Goal: Task Accomplishment & Management: Complete application form

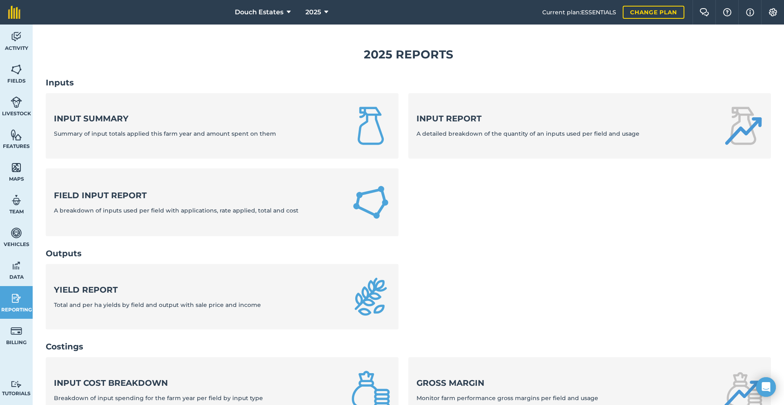
scroll to position [27, 0]
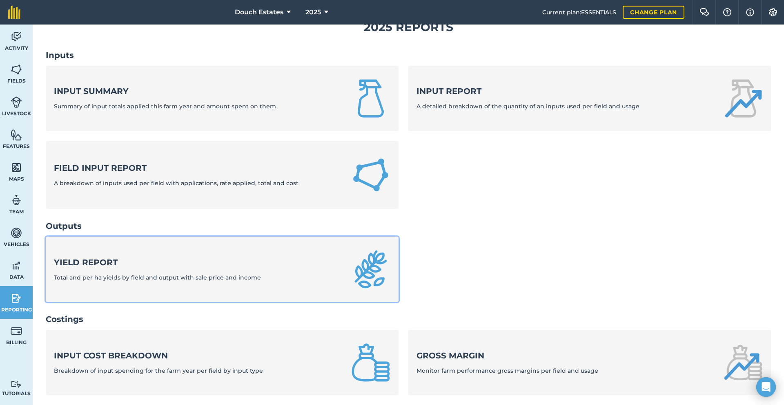
click at [167, 302] on link "Yield report Total and per ha yields by field and output with sale price and in…" at bounding box center [222, 269] width 353 height 65
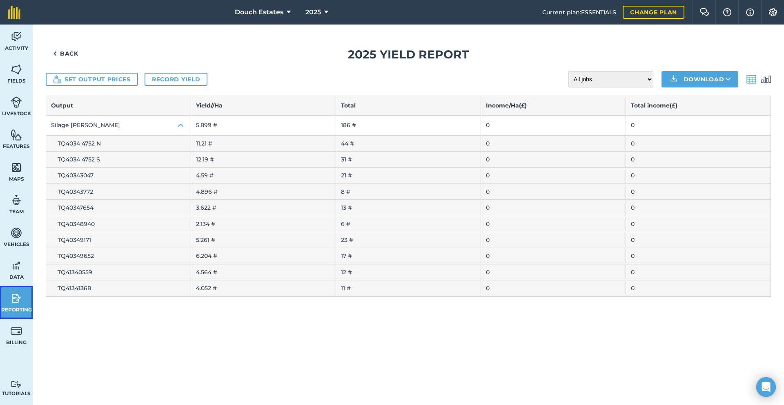
click at [14, 313] on link "Reporting" at bounding box center [16, 302] width 33 height 33
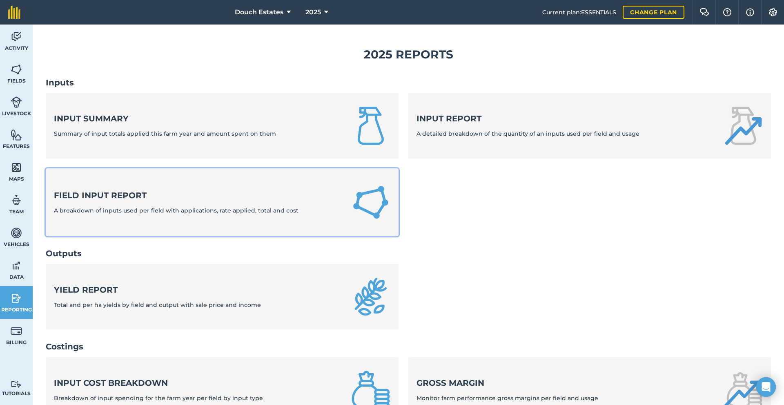
click at [168, 201] on strong "Field Input Report" at bounding box center [176, 195] width 245 height 11
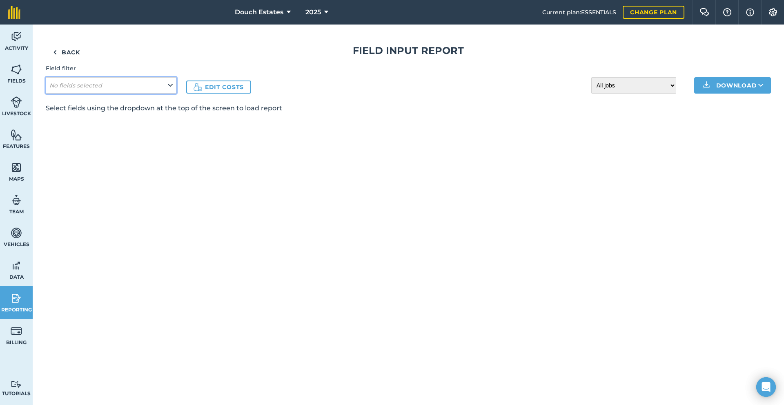
click at [176, 94] on button "No fields selected" at bounding box center [111, 85] width 131 height 16
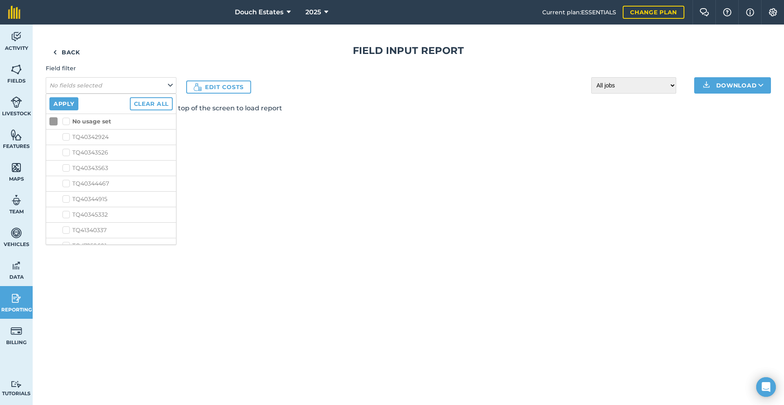
click at [84, 126] on label "No usage set" at bounding box center [86, 121] width 49 height 9
click at [68, 123] on input "No usage set" at bounding box center [64, 119] width 5 height 5
checkbox input "true"
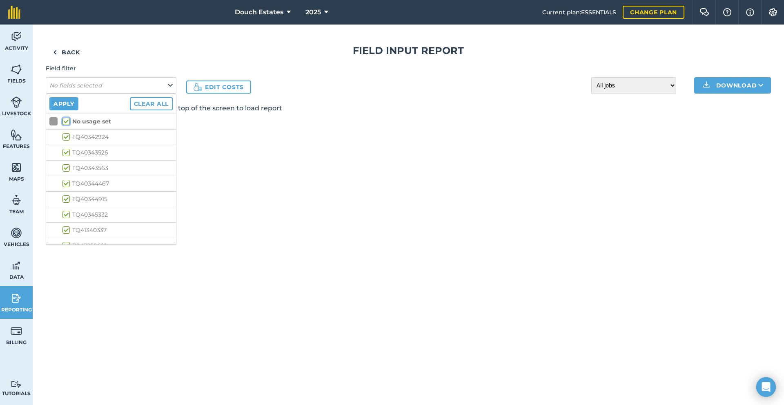
checkbox input "true"
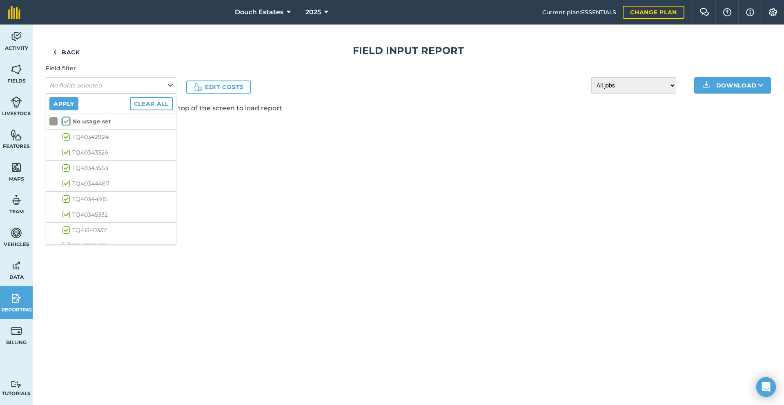
checkbox input "true"
click at [78, 110] on button "Apply" at bounding box center [63, 103] width 29 height 13
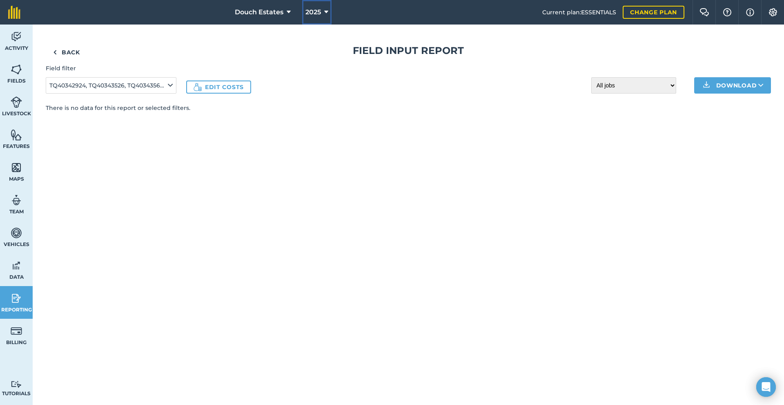
click at [313, 19] on button "2025" at bounding box center [316, 12] width 29 height 25
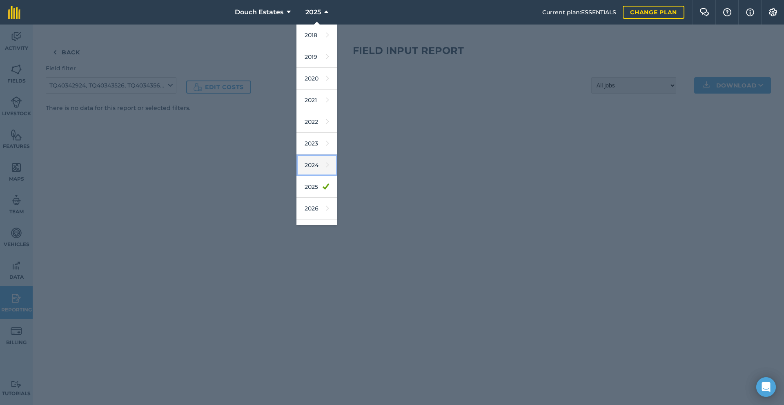
click at [304, 176] on link "2024" at bounding box center [317, 165] width 41 height 22
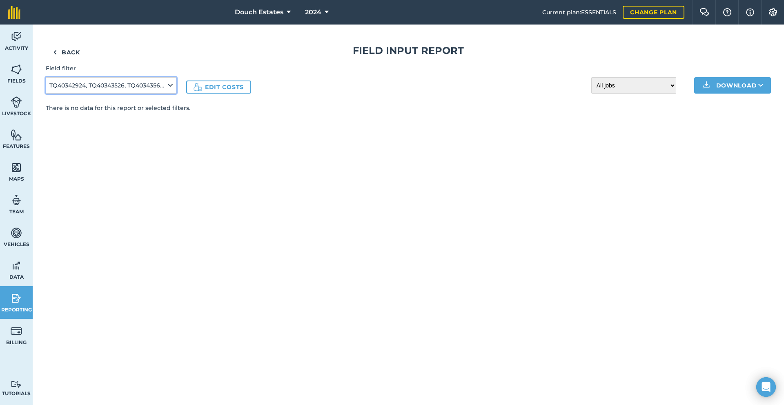
click at [173, 90] on icon at bounding box center [170, 85] width 5 height 9
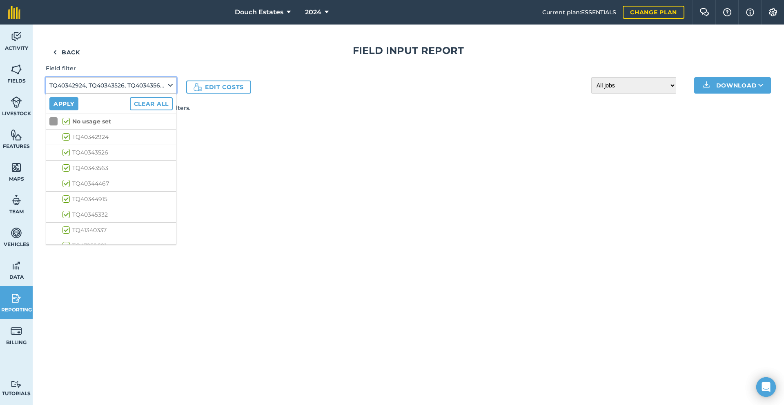
click at [173, 90] on icon at bounding box center [170, 85] width 5 height 9
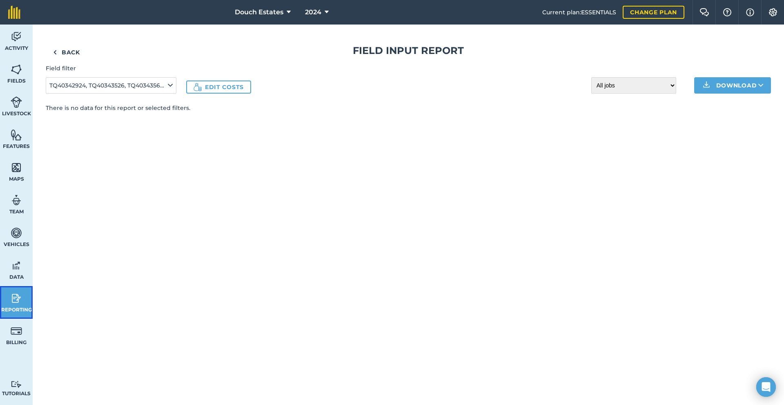
click at [19, 304] on img at bounding box center [16, 298] width 11 height 12
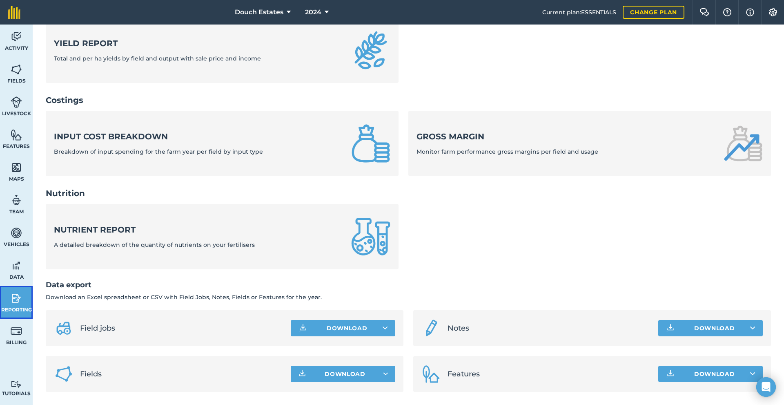
scroll to position [383, 0]
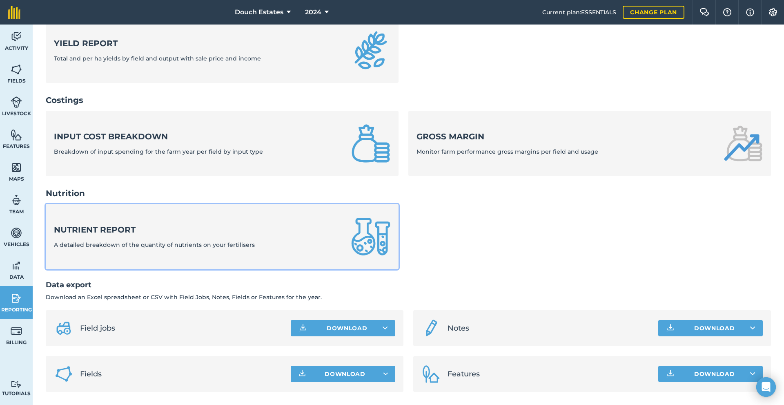
click at [146, 224] on strong "Nutrient report" at bounding box center [154, 229] width 201 height 11
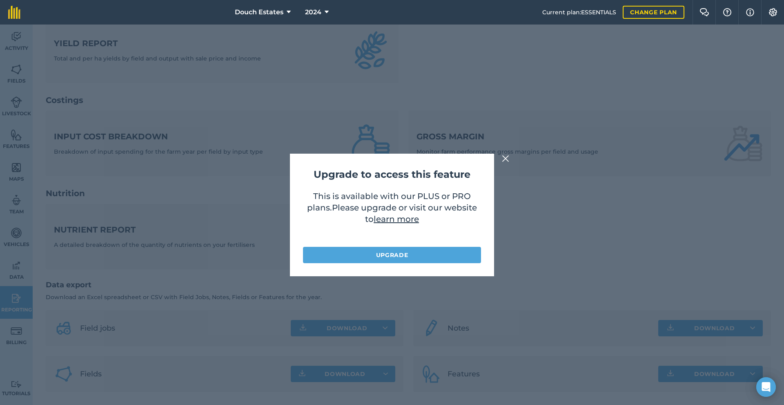
click at [507, 156] on button at bounding box center [506, 159] width 10 height 10
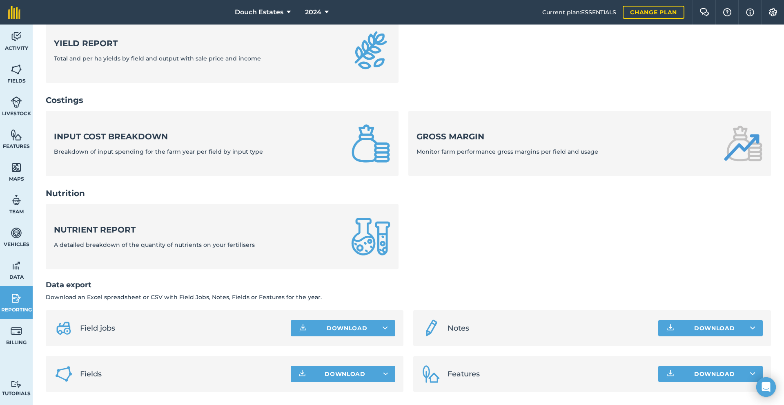
click at [171, 322] on span "Field jobs" at bounding box center [182, 327] width 204 height 11
click at [291, 320] on button "Download" at bounding box center [343, 328] width 105 height 16
click at [292, 337] on link "Field jobs CSV file" at bounding box center [343, 346] width 102 height 18
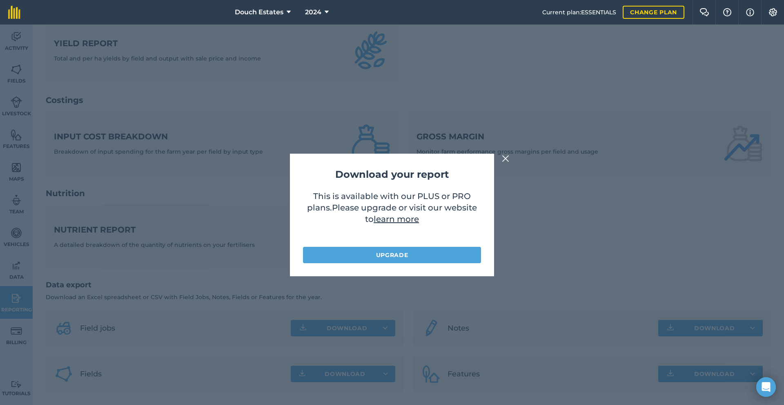
click at [505, 157] on img at bounding box center [505, 159] width 7 height 10
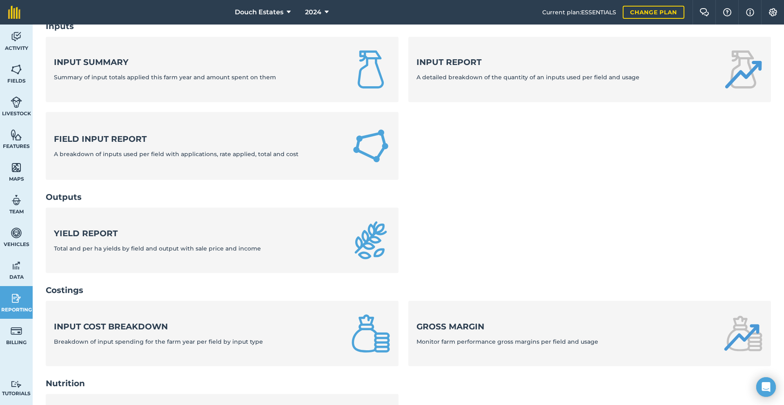
scroll to position [43, 0]
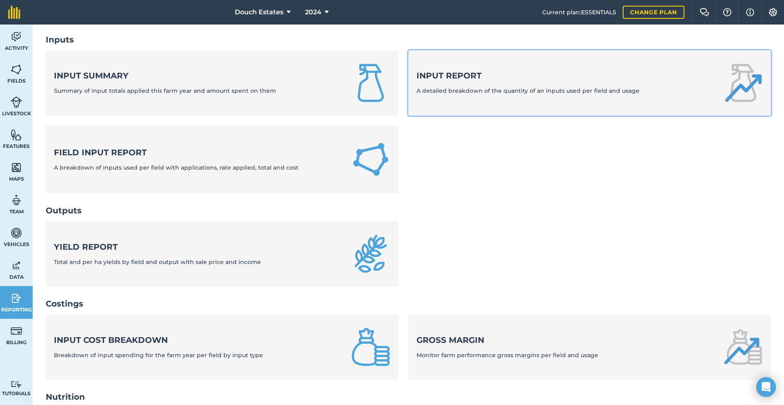
click at [492, 81] on strong "Input report" at bounding box center [528, 75] width 223 height 11
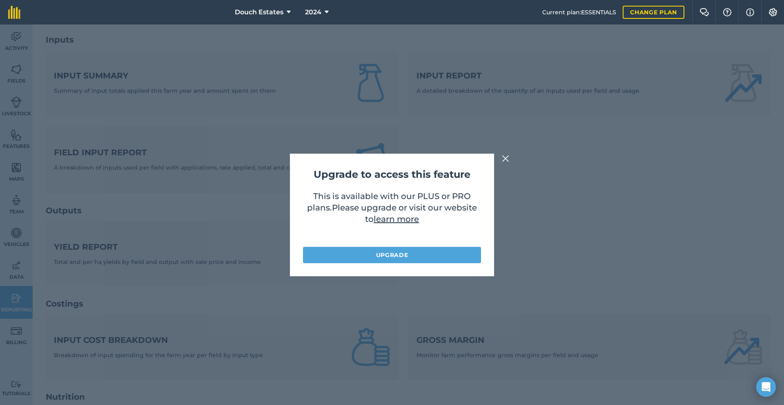
click at [506, 160] on button at bounding box center [506, 159] width 10 height 10
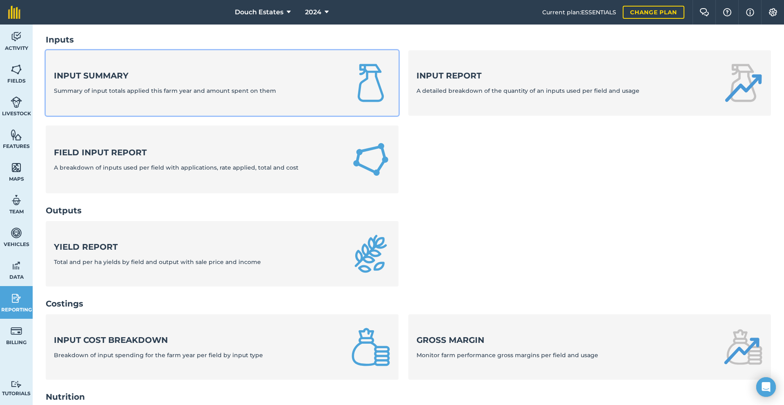
click at [194, 81] on strong "Input summary" at bounding box center [165, 75] width 222 height 11
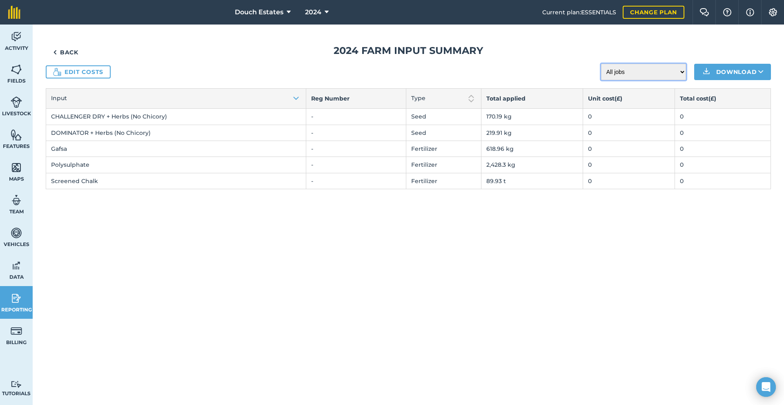
click at [611, 80] on select "All jobs Incomplete jobs Complete jobs" at bounding box center [643, 72] width 85 height 16
click at [22, 304] on img at bounding box center [16, 298] width 11 height 12
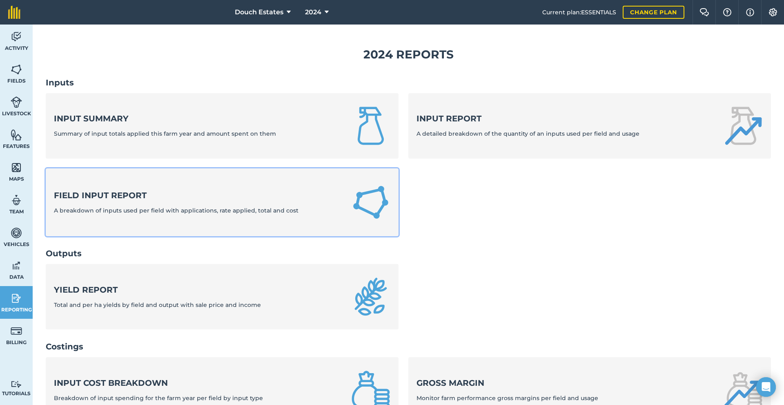
click at [108, 214] on span "A breakdown of inputs used per field with applications, rate applied, total and…" at bounding box center [176, 210] width 245 height 7
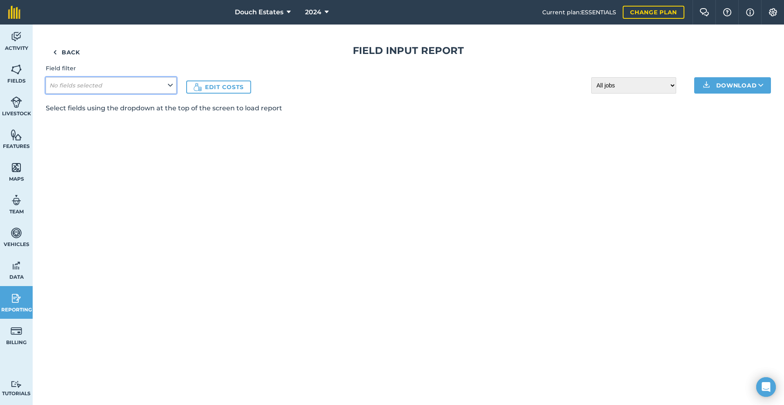
click at [173, 90] on icon at bounding box center [170, 85] width 5 height 9
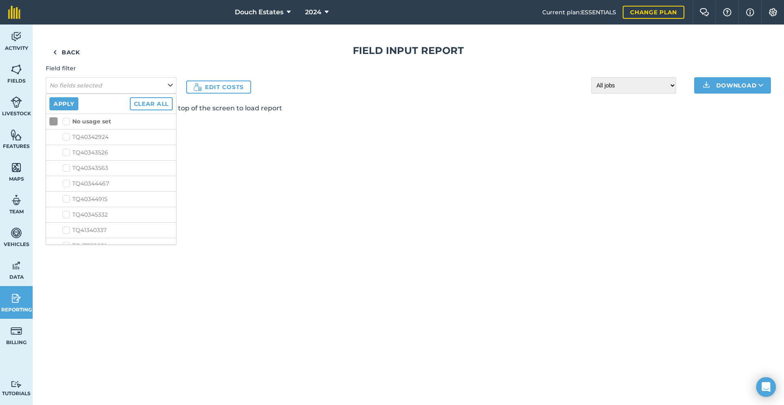
click at [85, 126] on label "No usage set" at bounding box center [86, 121] width 49 height 9
click at [68, 123] on input "No usage set" at bounding box center [64, 119] width 5 height 5
checkbox input "true"
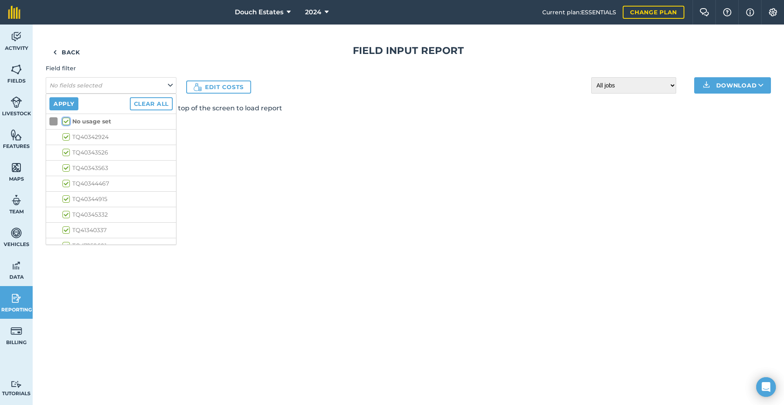
checkbox input "true"
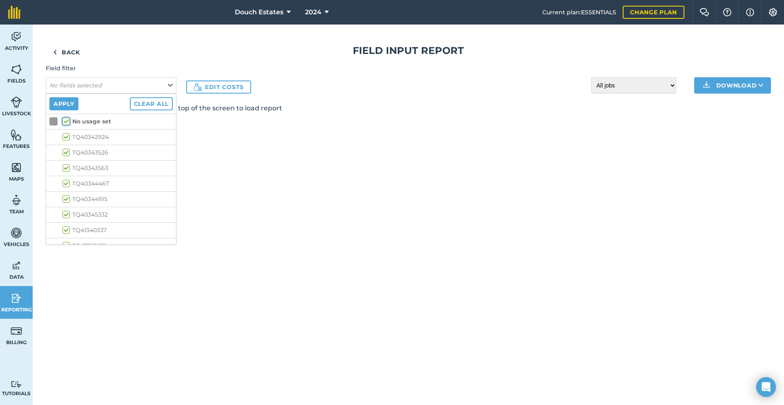
checkbox input "true"
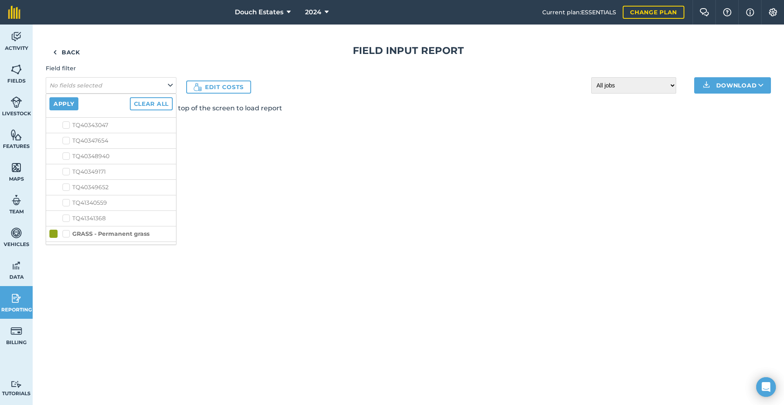
click at [80, 83] on label "GRASS - Old Tablehurst Leys" at bounding box center [109, 78] width 95 height 9
click at [68, 80] on input "GRASS - Old Tablehurst Leys" at bounding box center [64, 76] width 5 height 5
checkbox input "true"
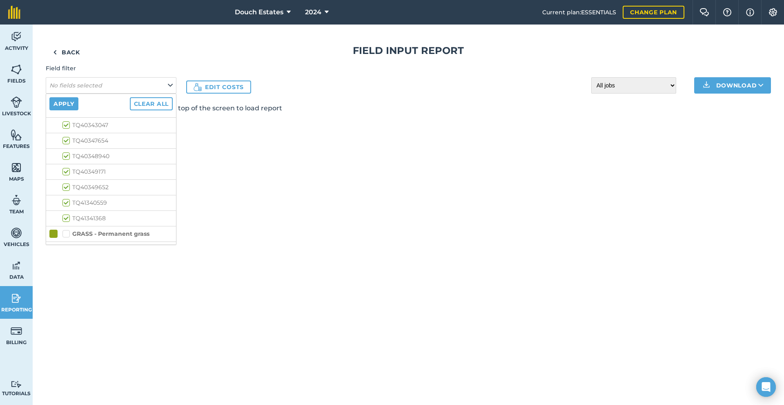
checkbox input "true"
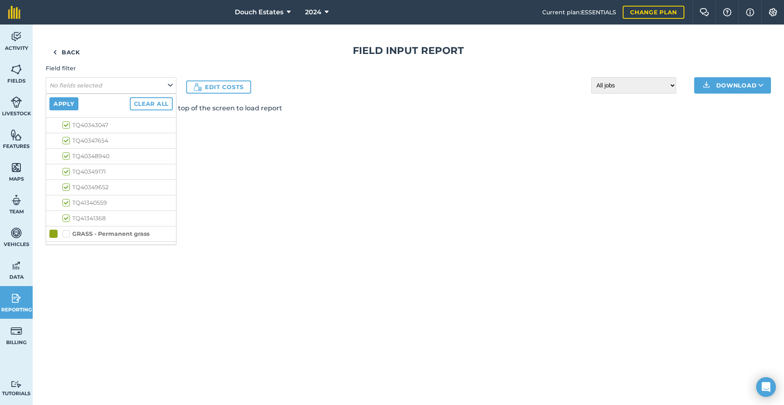
checkbox input "true"
click at [84, 194] on label "GRASS - Permanent grass" at bounding box center [105, 190] width 87 height 9
click at [68, 191] on input "GRASS - Permanent grass" at bounding box center [64, 188] width 5 height 5
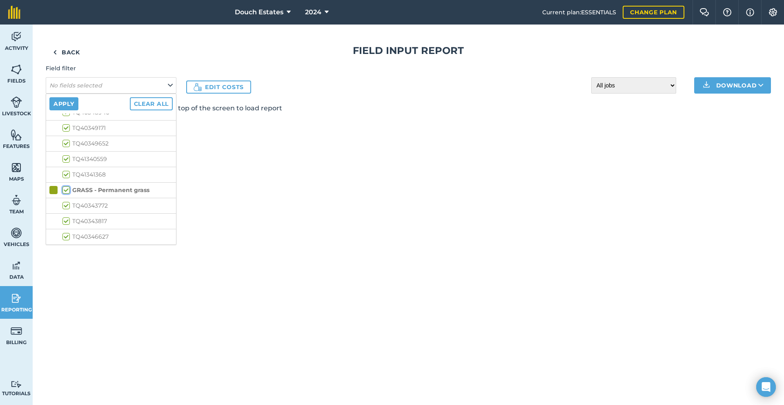
checkbox input "true"
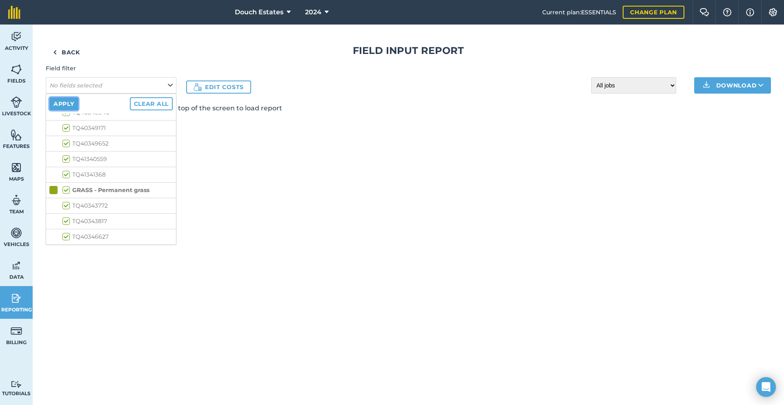
click at [78, 110] on button "Apply" at bounding box center [63, 103] width 29 height 13
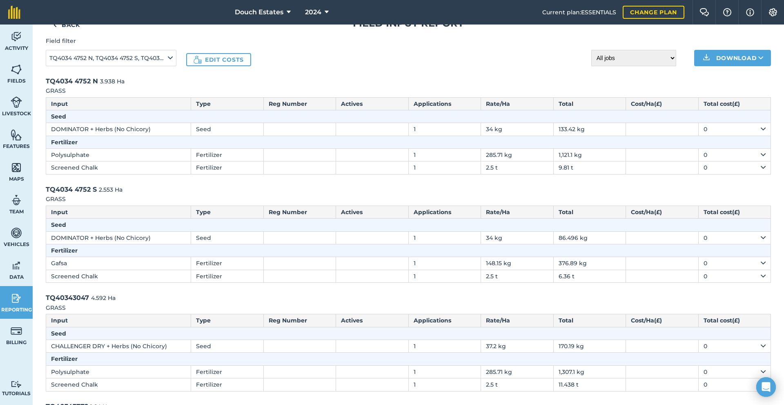
scroll to position [0, 0]
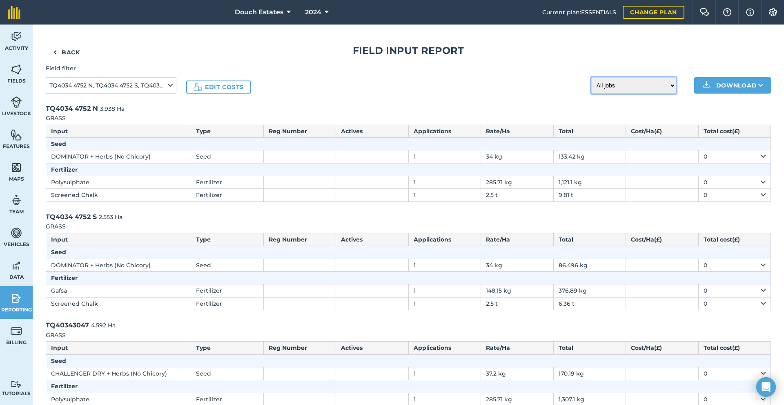
click at [592, 94] on select "All jobs Incomplete jobs Complete jobs" at bounding box center [634, 85] width 85 height 16
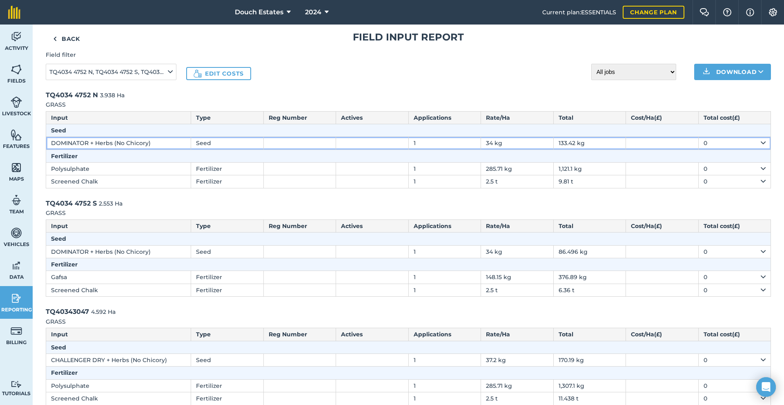
click at [94, 150] on td "DOMINATOR + Herbs (No Chicory)" at bounding box center [118, 143] width 145 height 13
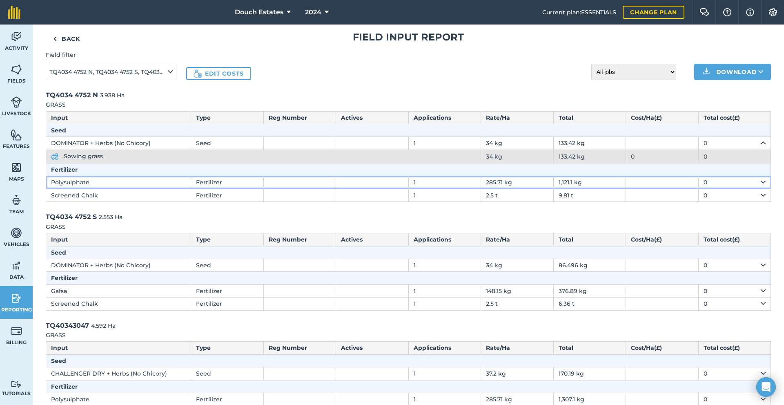
click at [99, 189] on td "Polysulphate" at bounding box center [118, 182] width 145 height 13
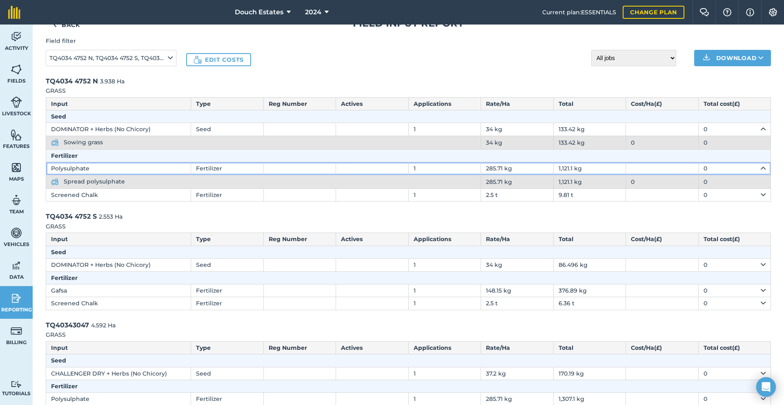
scroll to position [41, 0]
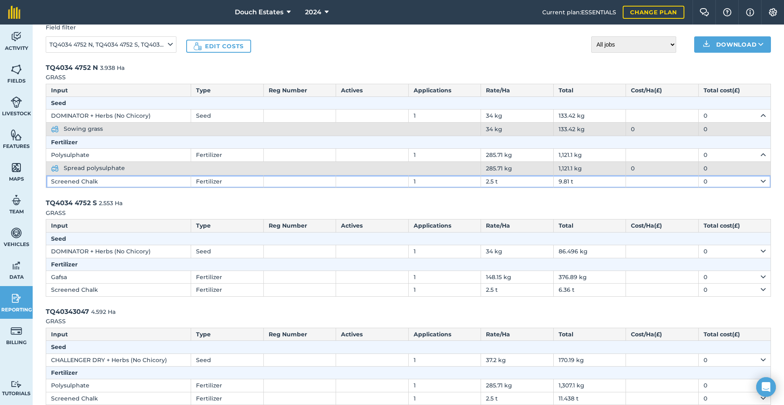
click at [99, 188] on td "Screened Chalk" at bounding box center [118, 181] width 145 height 13
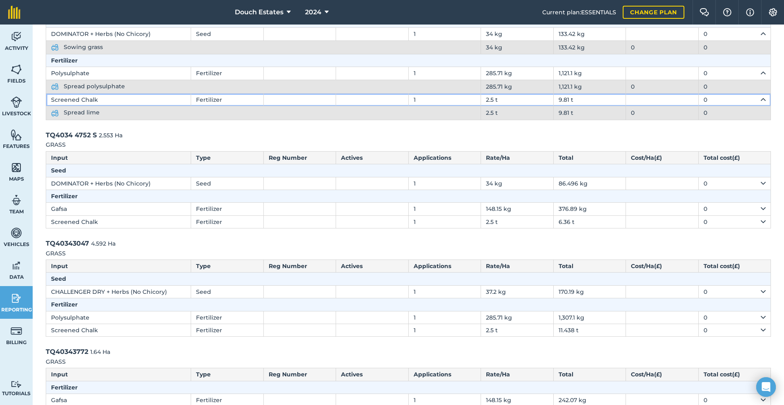
scroll to position [0, 0]
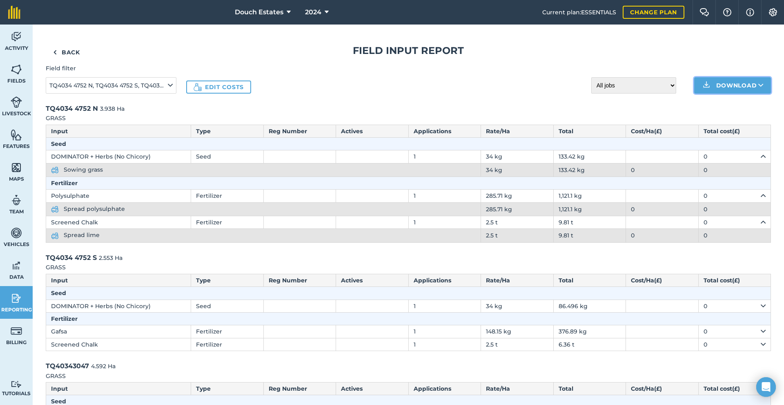
click at [720, 94] on button "Download" at bounding box center [732, 85] width 77 height 16
click at [718, 113] on link "CSV" at bounding box center [733, 104] width 74 height 18
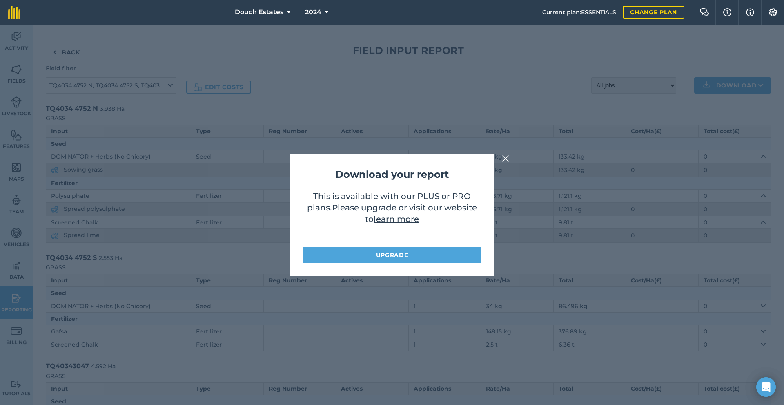
click at [506, 158] on img at bounding box center [505, 159] width 7 height 10
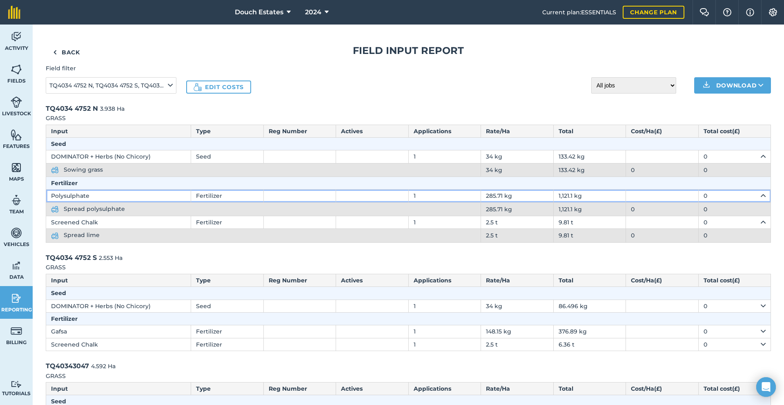
click at [101, 202] on td "Polysulphate" at bounding box center [118, 196] width 145 height 13
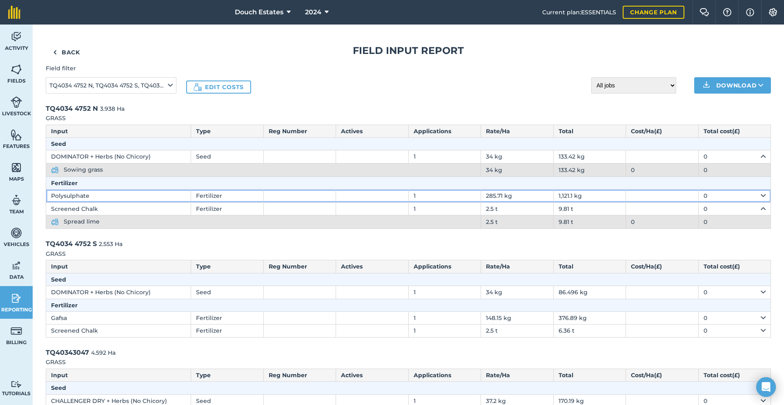
click at [97, 202] on td "Polysulphate" at bounding box center [118, 196] width 145 height 13
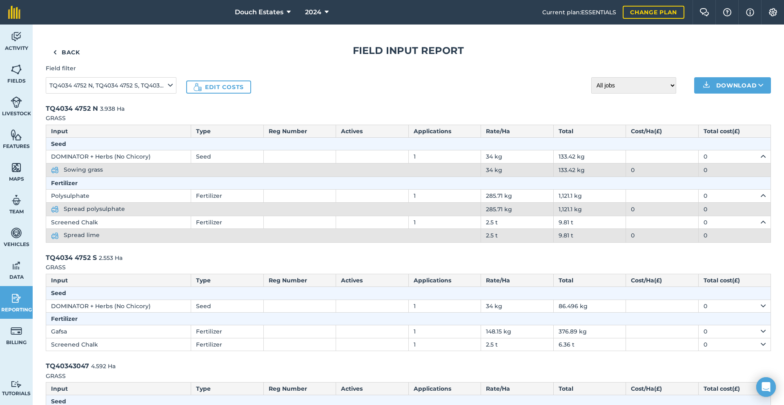
click at [99, 212] on span "Spread polysulphate" at bounding box center [94, 208] width 61 height 7
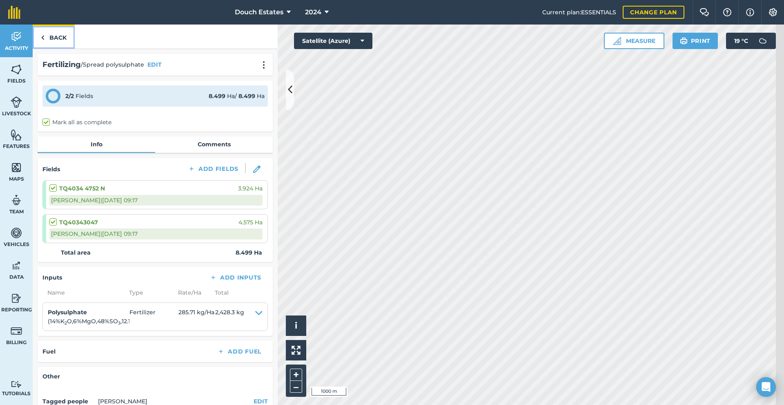
click at [62, 47] on link "Back" at bounding box center [54, 37] width 42 height 24
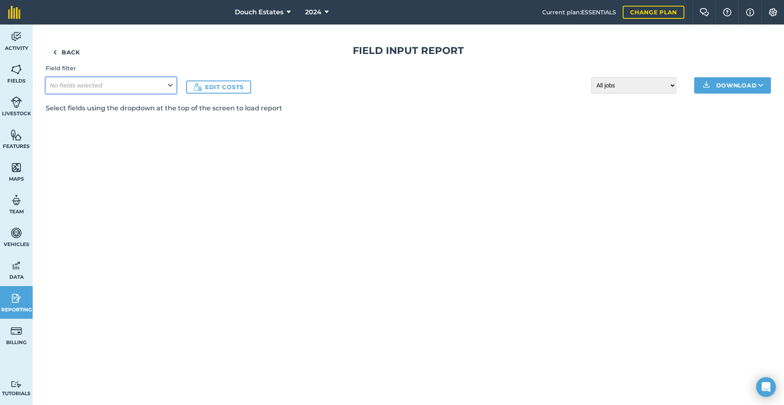
click at [173, 90] on icon at bounding box center [170, 85] width 5 height 9
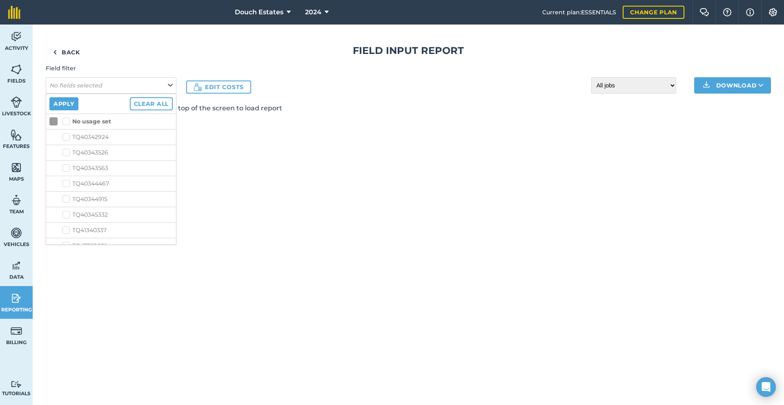
click at [87, 126] on label "No usage set" at bounding box center [86, 121] width 49 height 9
click at [68, 123] on input "No usage set" at bounding box center [64, 119] width 5 height 5
checkbox input "true"
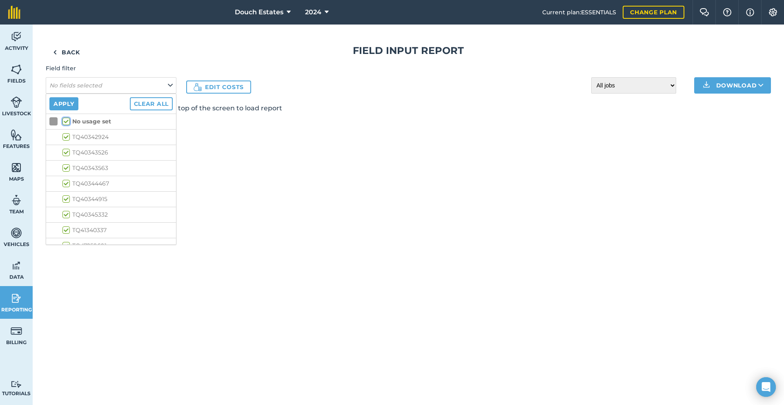
checkbox input "true"
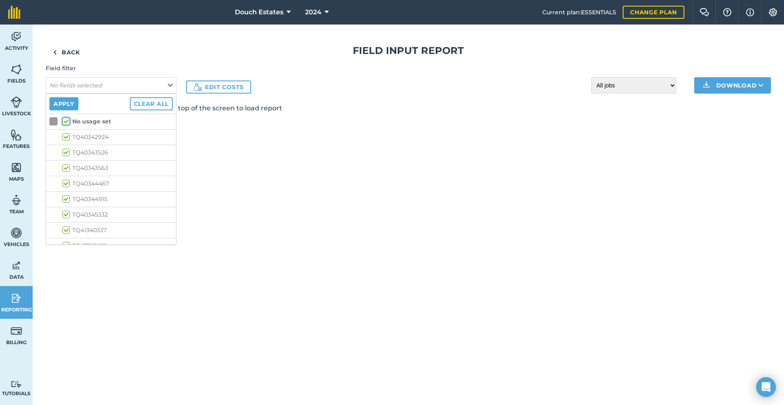
checkbox input "true"
click at [87, 126] on label "No usage set" at bounding box center [86, 121] width 49 height 9
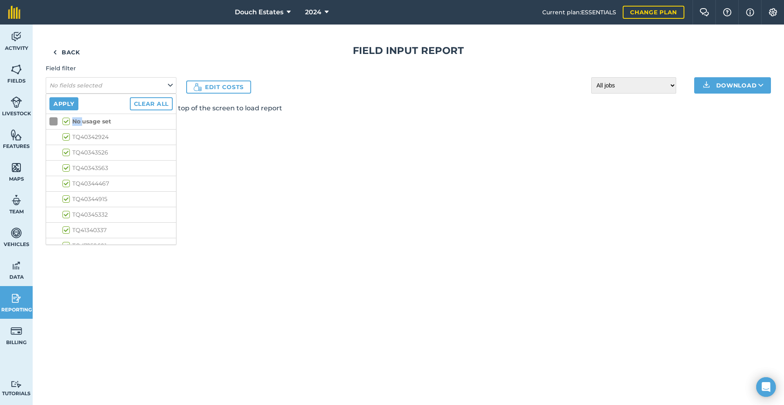
click at [68, 123] on input "No usage set" at bounding box center [64, 119] width 5 height 5
checkbox input "false"
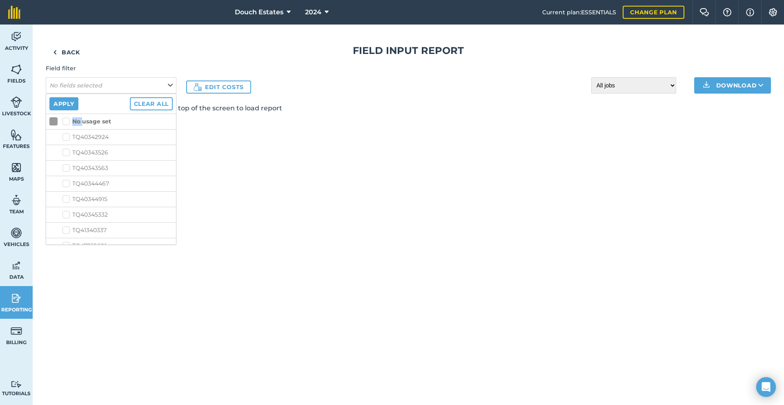
checkbox input "false"
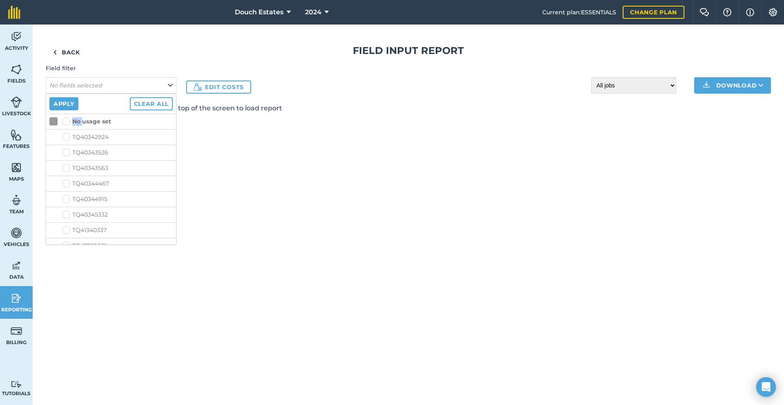
checkbox input "false"
click at [98, 94] on strong "GRASS - Old Tablehurst Leys" at bounding box center [114, 89] width 85 height 7
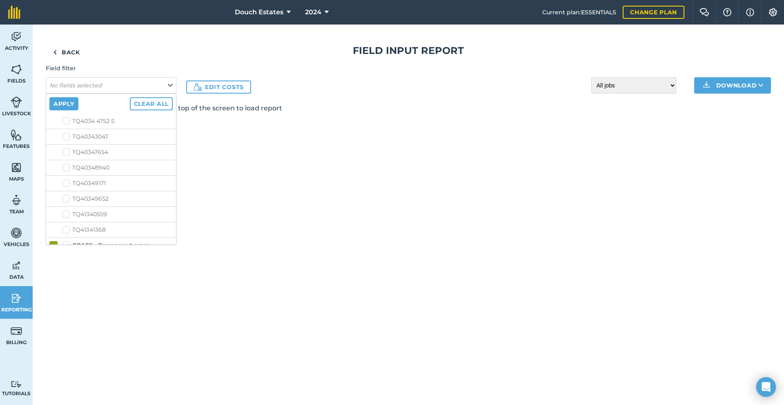
click at [68, 91] on input "GRASS - Old Tablehurst Leys" at bounding box center [64, 88] width 5 height 5
checkbox input "true"
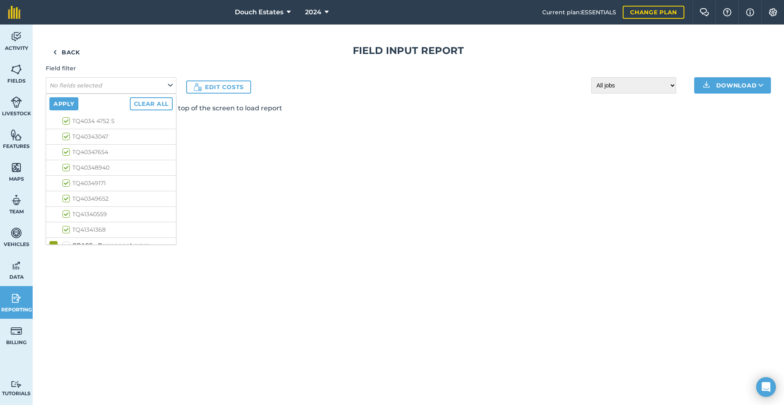
checkbox input "true"
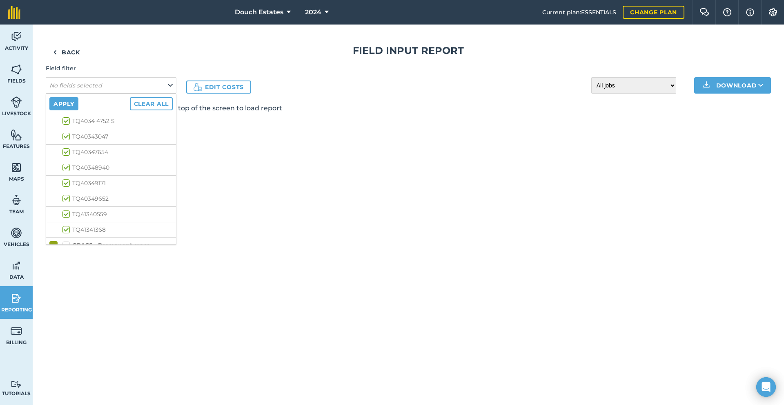
checkbox input "true"
click at [85, 210] on label "TQ40343772" at bounding box center [117, 205] width 110 height 9
click at [68, 207] on input "TQ40343772" at bounding box center [64, 203] width 5 height 5
checkbox input "true"
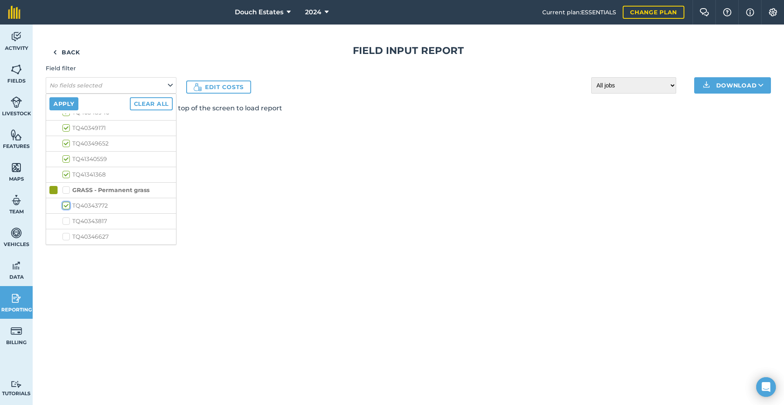
scroll to position [325, 0]
click at [84, 194] on label "GRASS - Permanent grass" at bounding box center [105, 190] width 87 height 9
click at [68, 191] on input "GRASS - Permanent grass" at bounding box center [64, 188] width 5 height 5
checkbox input "true"
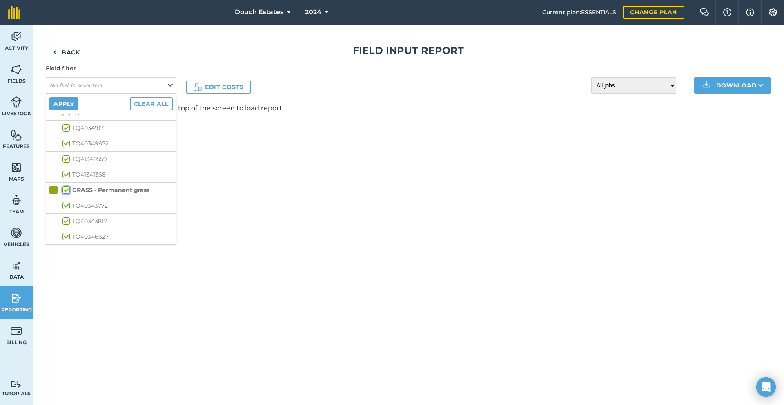
checkbox input "true"
click at [78, 110] on button "Apply" at bounding box center [63, 103] width 29 height 13
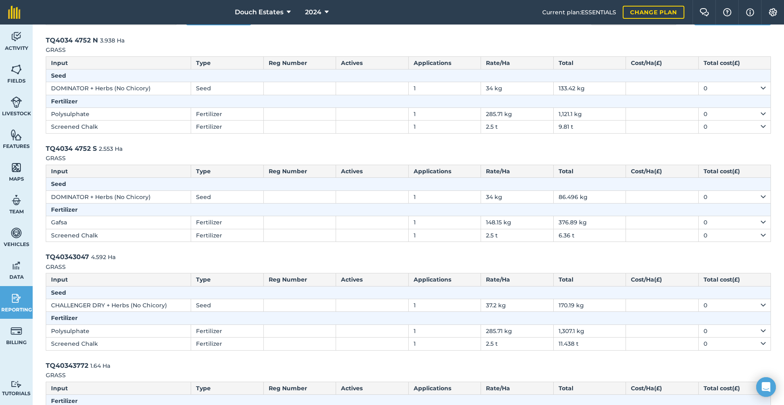
scroll to position [0, 0]
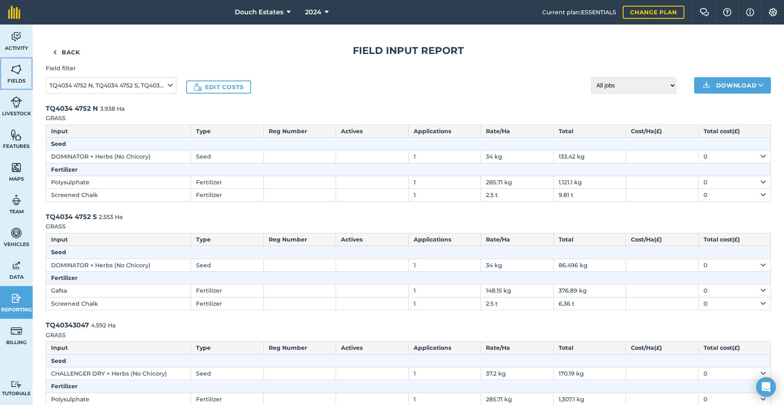
click at [22, 76] on img at bounding box center [16, 69] width 11 height 12
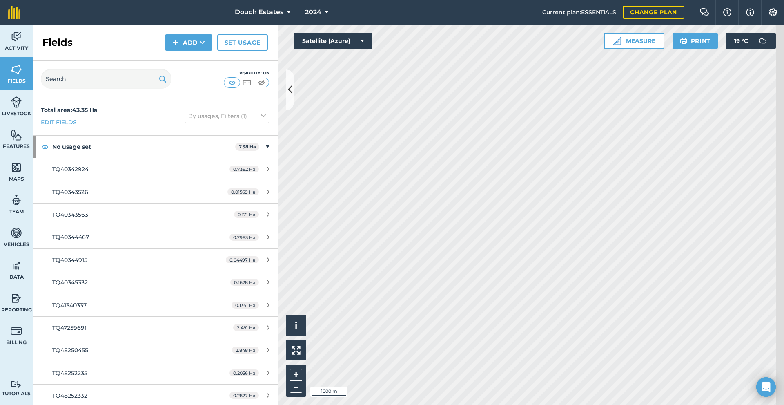
scroll to position [27, 0]
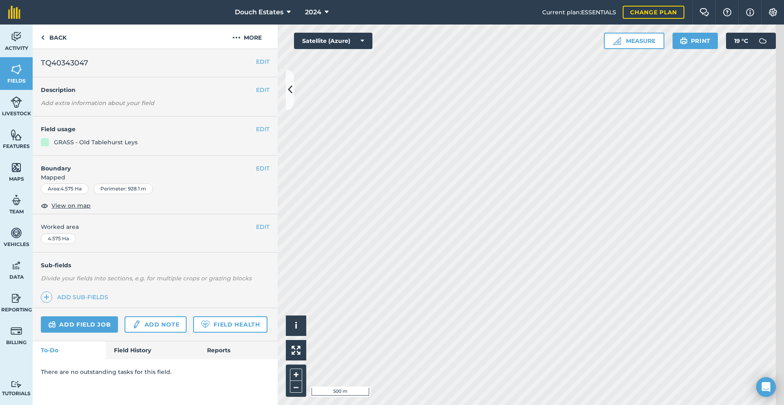
scroll to position [68, 0]
click at [139, 359] on link "Field History" at bounding box center [152, 350] width 93 height 18
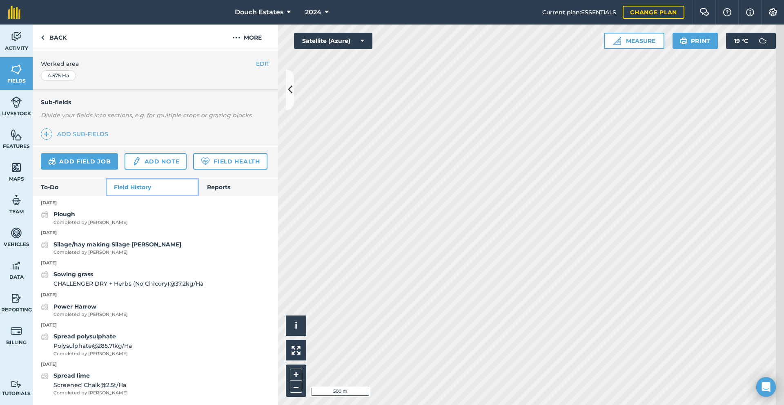
scroll to position [279, 0]
click at [20, 304] on img at bounding box center [16, 298] width 11 height 12
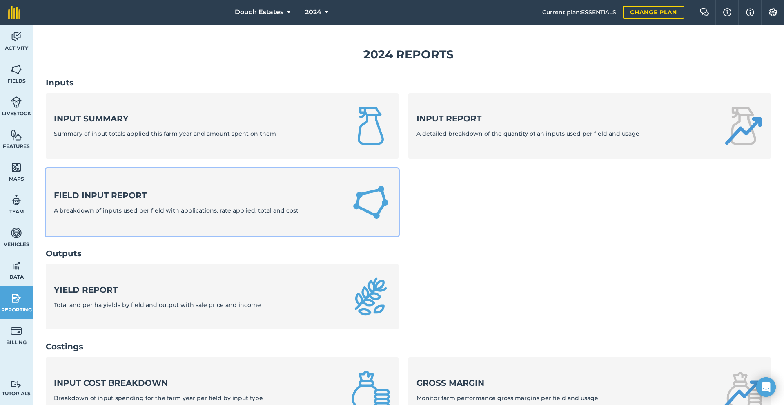
click at [134, 215] on div "Field Input Report A breakdown of inputs used per field with applications, rate…" at bounding box center [176, 202] width 245 height 25
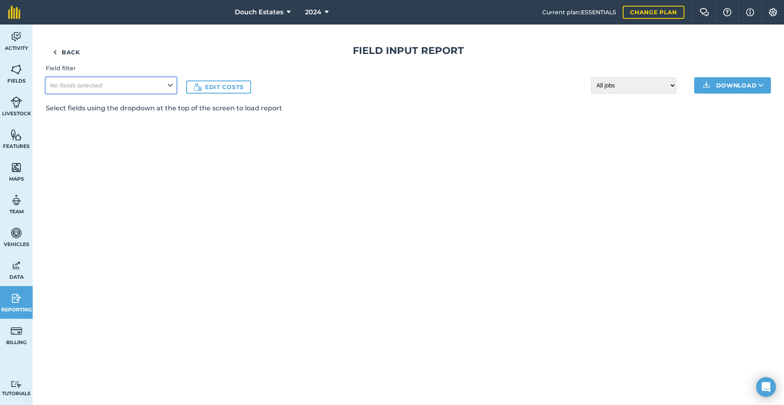
click at [173, 90] on icon at bounding box center [170, 85] width 5 height 9
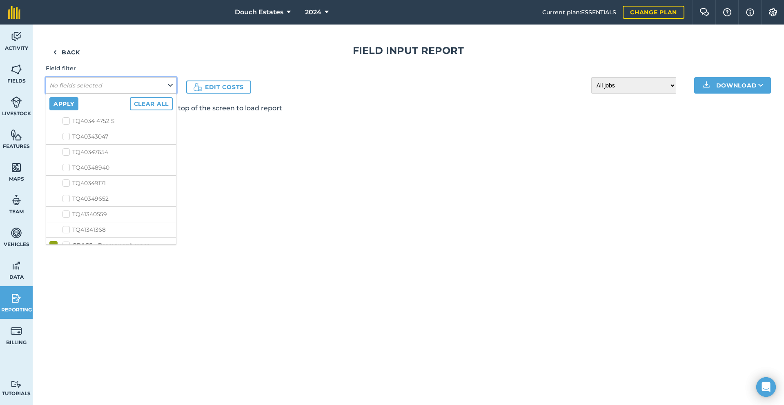
scroll to position [191, 0]
click at [85, 121] on label "GRASS - Old Tablehurst Leys" at bounding box center [109, 117] width 95 height 9
click at [68, 118] on input "GRASS - Old Tablehurst Leys" at bounding box center [64, 115] width 5 height 5
checkbox input "true"
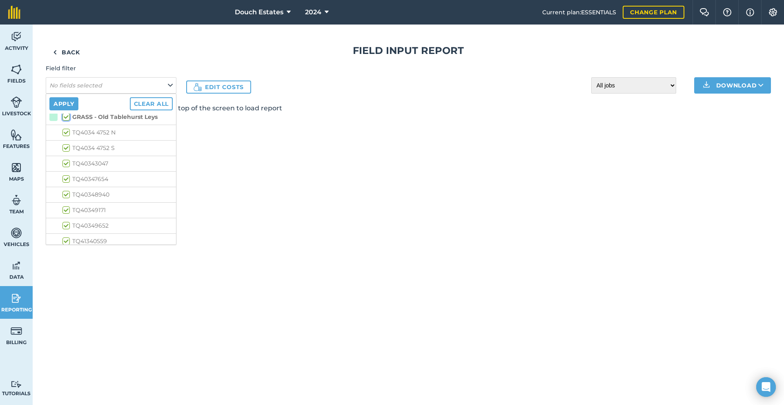
checkbox input "true"
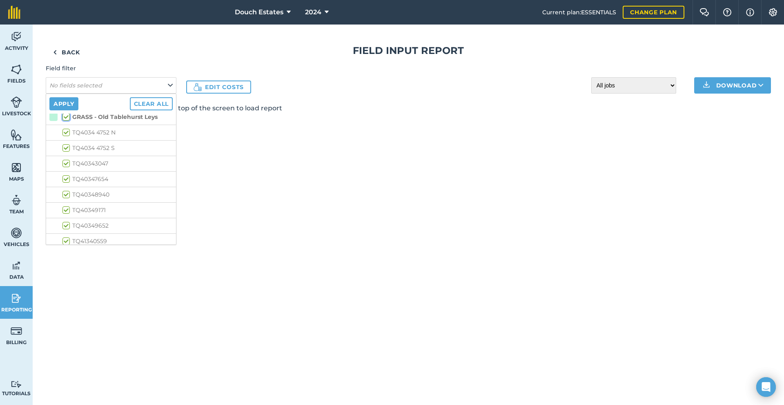
checkbox input "true"
click at [85, 194] on label "GRASS - Permanent grass" at bounding box center [105, 190] width 87 height 9
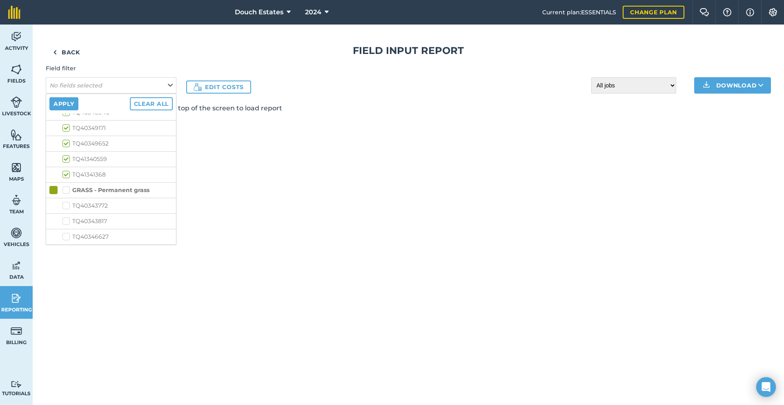
click at [68, 191] on input "GRASS - Permanent grass" at bounding box center [64, 188] width 5 height 5
checkbox input "true"
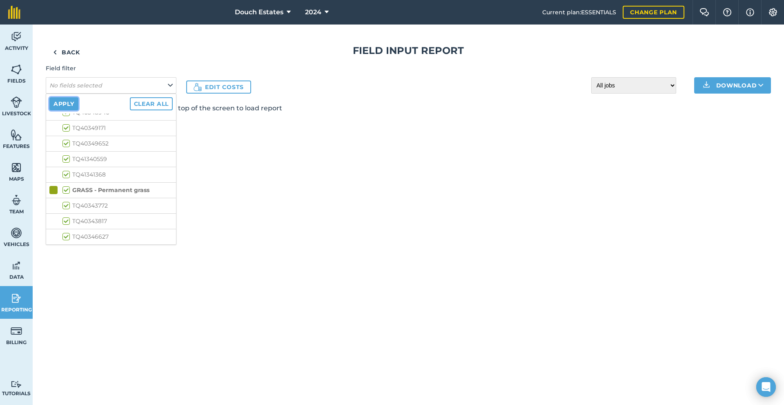
click at [78, 110] on button "Apply" at bounding box center [63, 103] width 29 height 13
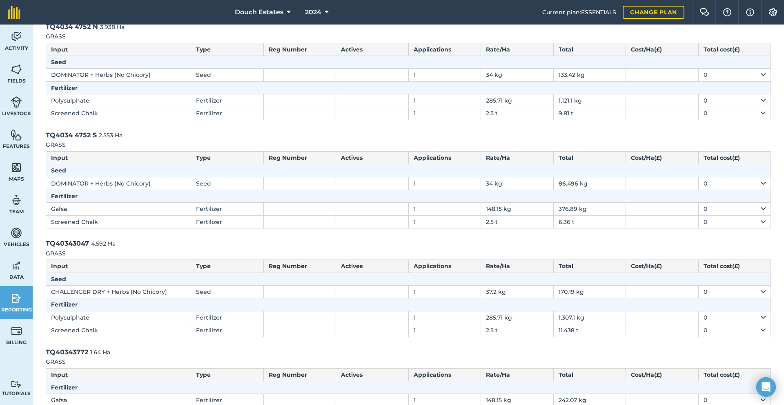
scroll to position [95, 0]
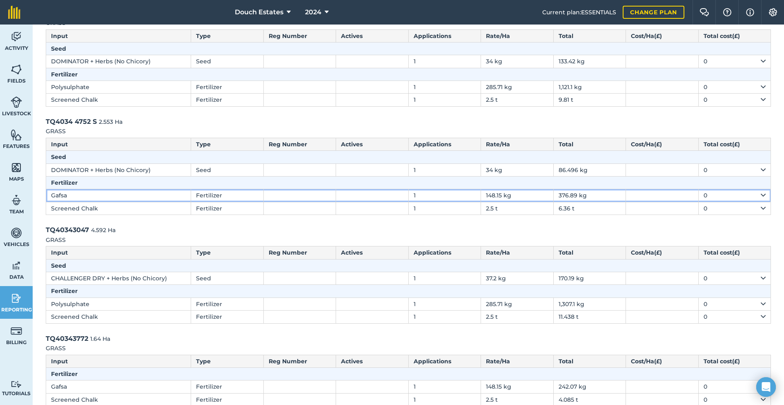
click at [117, 202] on td "Gafsa" at bounding box center [118, 195] width 145 height 13
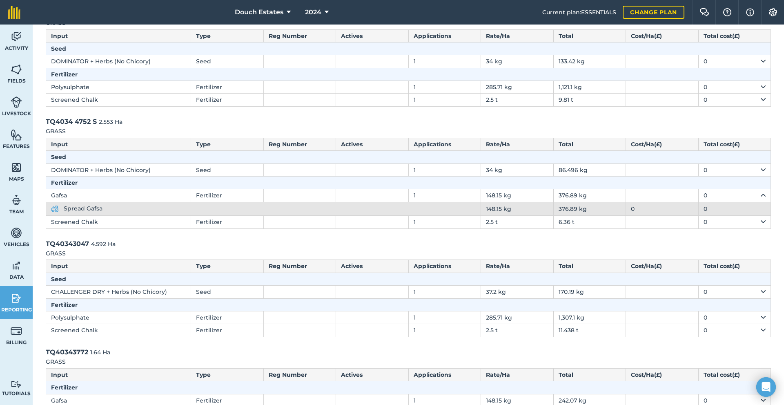
click at [123, 215] on td "Spread Gafsa" at bounding box center [263, 208] width 435 height 13
click at [99, 212] on span "Spread Gafsa" at bounding box center [83, 208] width 39 height 7
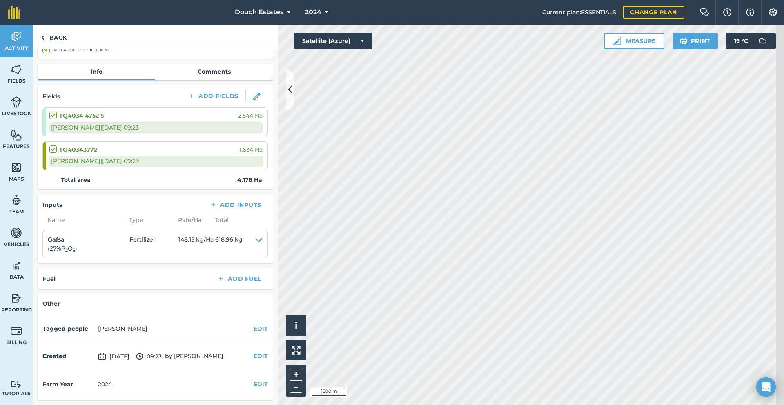
scroll to position [92, 0]
click at [22, 304] on img at bounding box center [16, 298] width 11 height 12
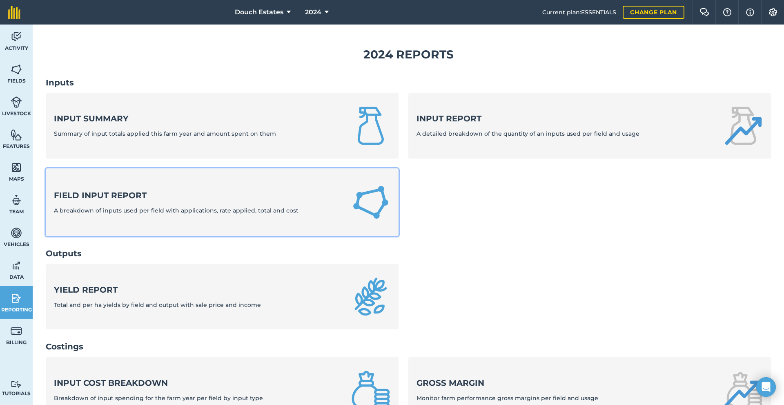
click at [140, 201] on strong "Field Input Report" at bounding box center [176, 195] width 245 height 11
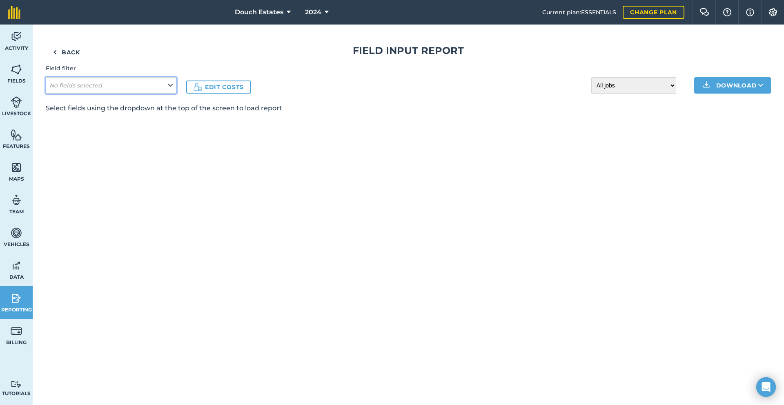
click at [148, 94] on button "No fields selected" at bounding box center [111, 85] width 131 height 16
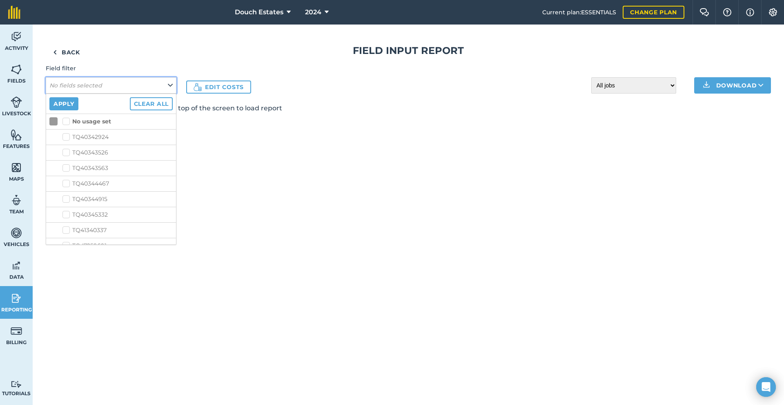
scroll to position [150, 0]
click at [81, 181] on li "TQ4034 4752 N" at bounding box center [111, 173] width 130 height 16
click at [82, 162] on label "GRASS - Old Tablehurst Leys" at bounding box center [109, 158] width 95 height 9
click at [68, 159] on input "GRASS - Old Tablehurst Leys" at bounding box center [64, 156] width 5 height 5
checkbox input "true"
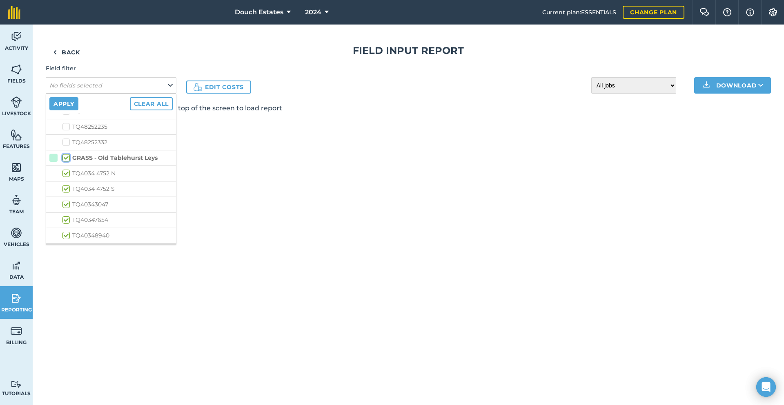
checkbox input "true"
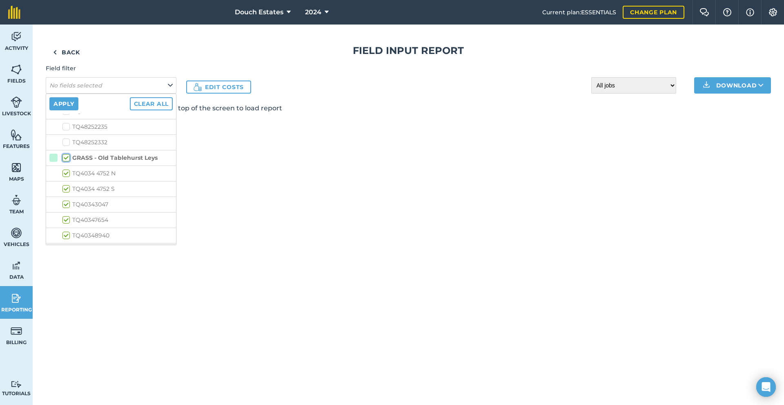
checkbox input "true"
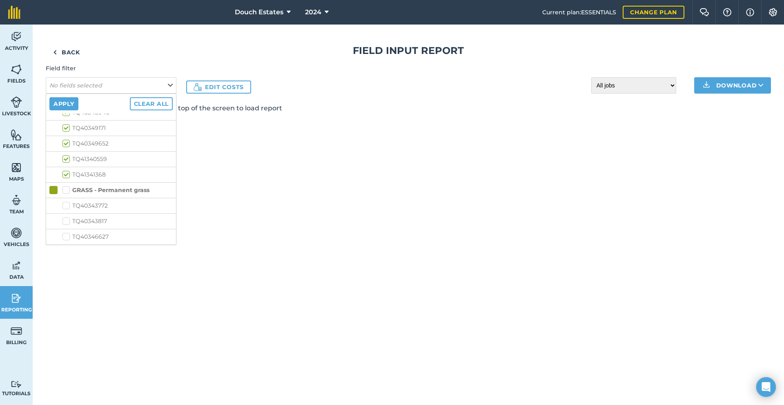
click at [83, 194] on label "GRASS - Permanent grass" at bounding box center [105, 190] width 87 height 9
click at [68, 191] on input "GRASS - Permanent grass" at bounding box center [64, 188] width 5 height 5
checkbox input "true"
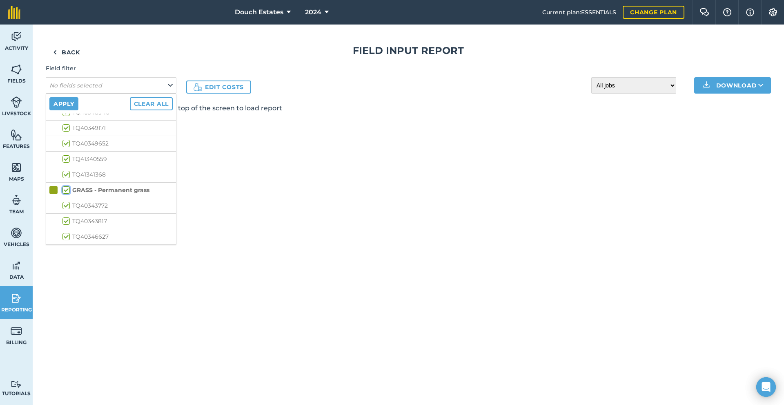
checkbox input "true"
click at [78, 110] on button "Apply" at bounding box center [63, 103] width 29 height 13
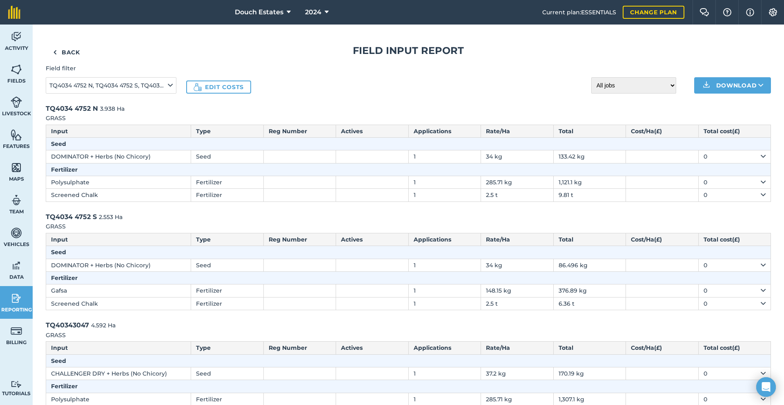
scroll to position [13, 0]
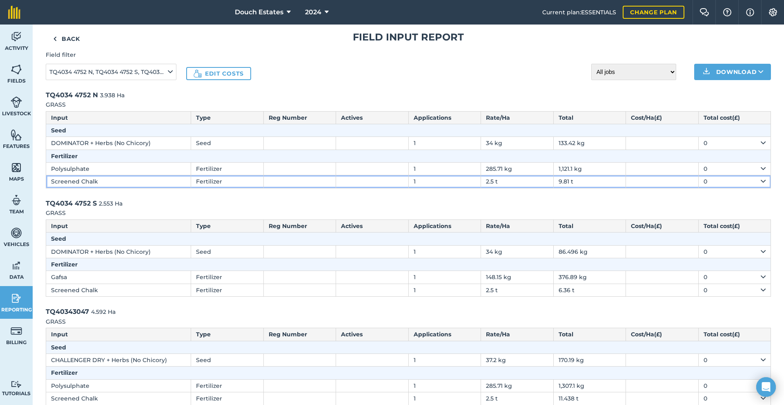
click at [90, 188] on td "Screened Chalk" at bounding box center [118, 181] width 145 height 13
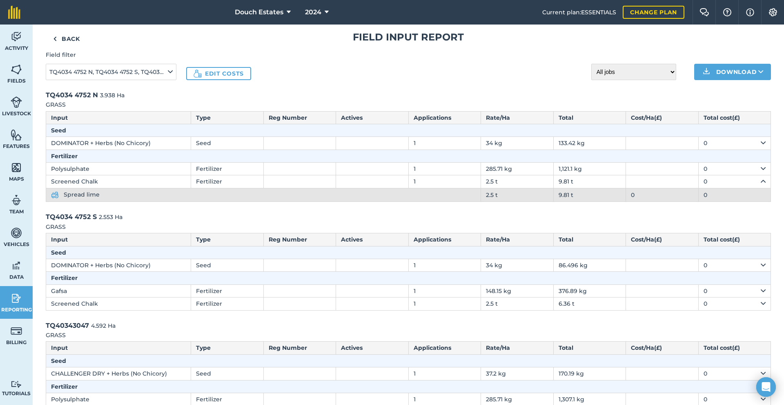
click at [97, 198] on span "Spread lime" at bounding box center [82, 194] width 36 height 7
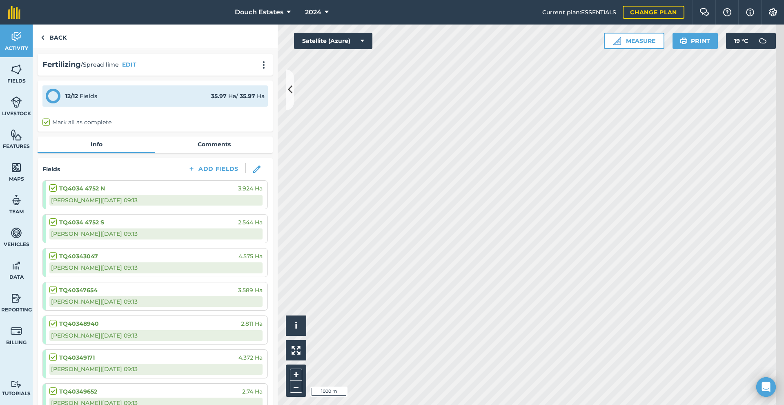
scroll to position [13, 0]
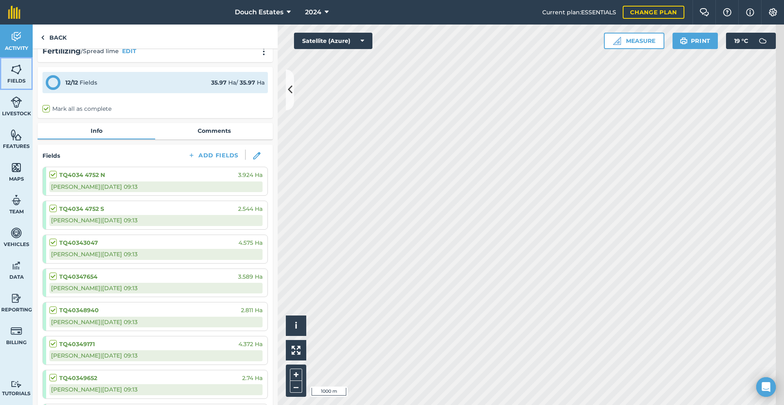
click at [22, 76] on img at bounding box center [16, 69] width 11 height 12
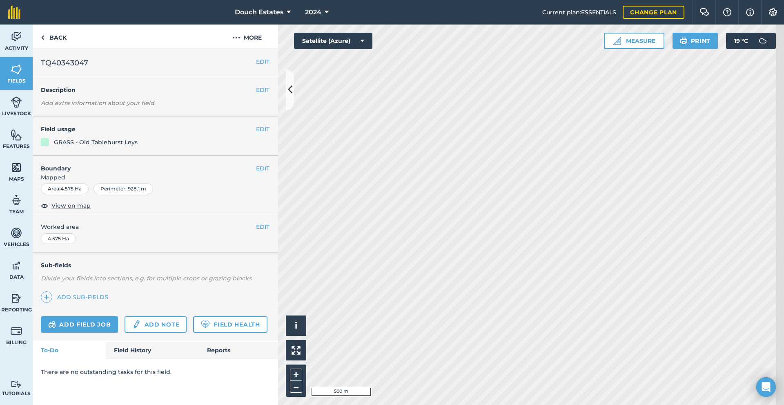
scroll to position [68, 0]
click at [149, 359] on link "Field History" at bounding box center [152, 350] width 93 height 18
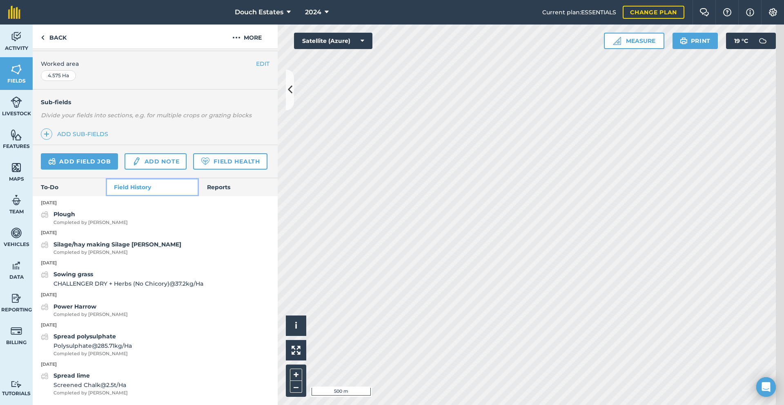
scroll to position [279, 0]
click at [315, 12] on button "2024" at bounding box center [317, 12] width 30 height 25
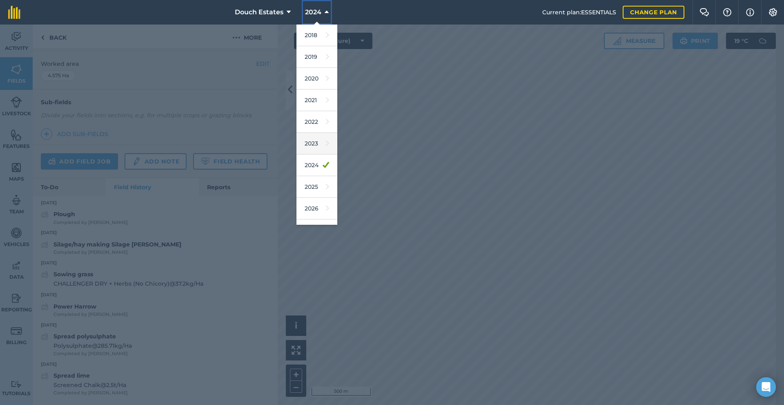
scroll to position [27, 0]
click at [326, 176] on icon at bounding box center [327, 170] width 3 height 11
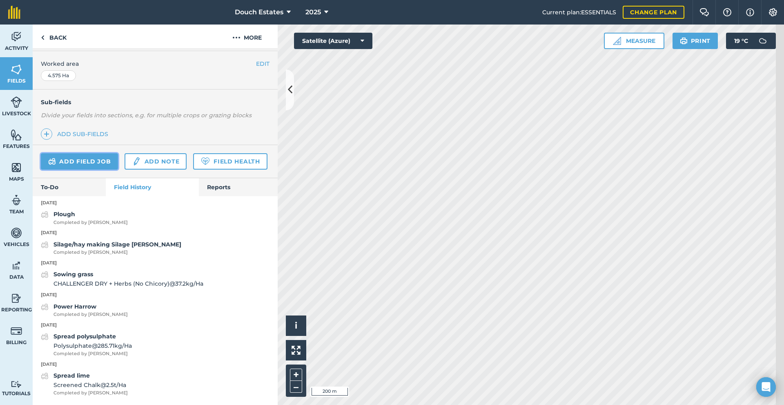
click at [90, 153] on link "Add field job" at bounding box center [79, 161] width 77 height 16
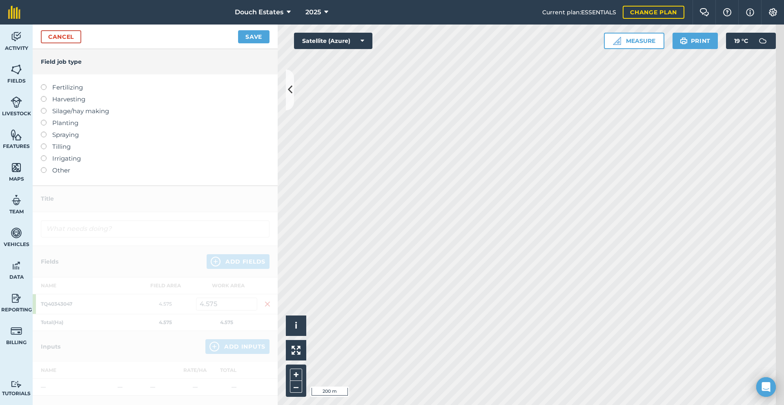
click at [79, 92] on label "Fertilizing" at bounding box center [155, 88] width 229 height 10
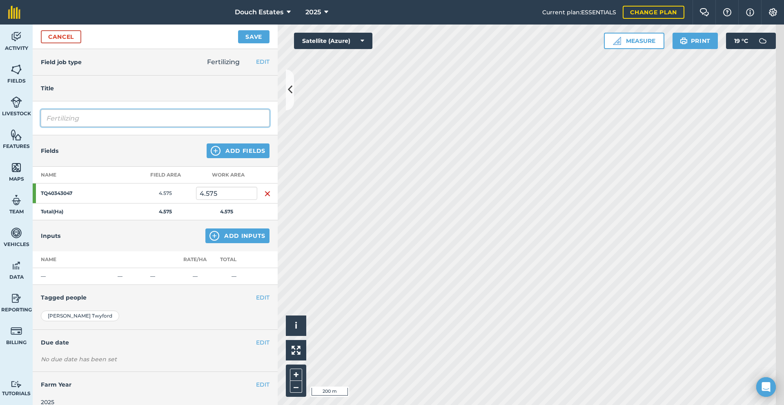
click at [92, 127] on input "Fertilizing" at bounding box center [155, 117] width 229 height 17
drag, startPoint x: 110, startPoint y: 145, endPoint x: 40, endPoint y: 142, distance: 69.9
click at [40, 142] on div "Activity Fields Livestock Features Maps Team Vehicles Data Reporting Billing Tu…" at bounding box center [392, 215] width 784 height 380
type input "Muck spreading"
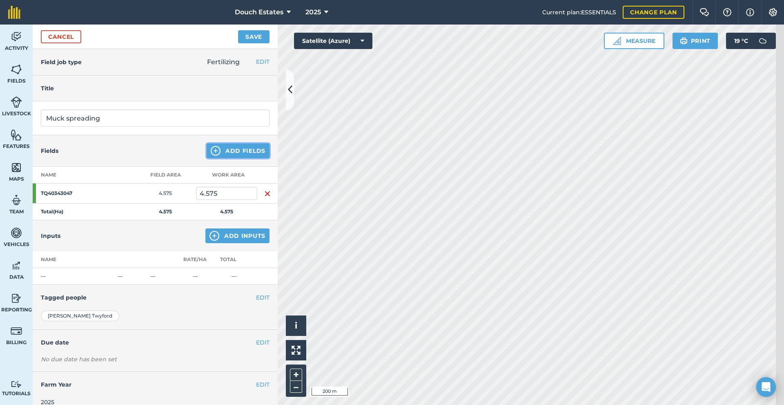
click at [211, 156] on img at bounding box center [216, 151] width 10 height 10
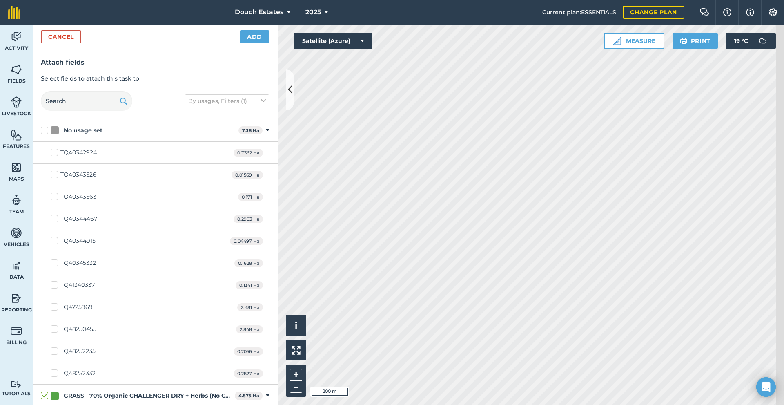
checkbox input "true"
click at [260, 43] on button "Add" at bounding box center [255, 36] width 30 height 13
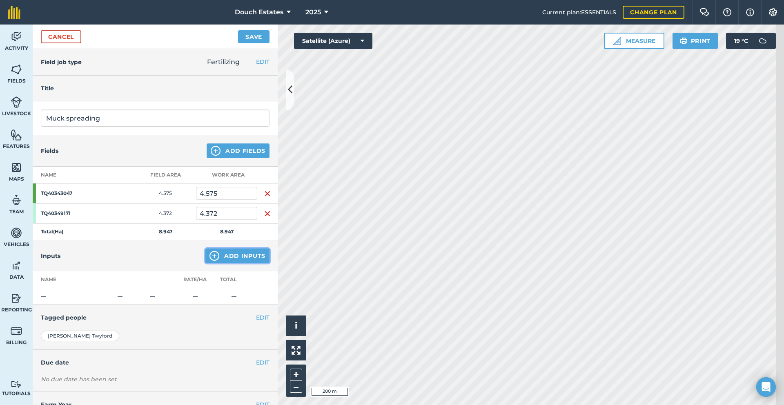
click at [210, 261] on img at bounding box center [215, 256] width 10 height 10
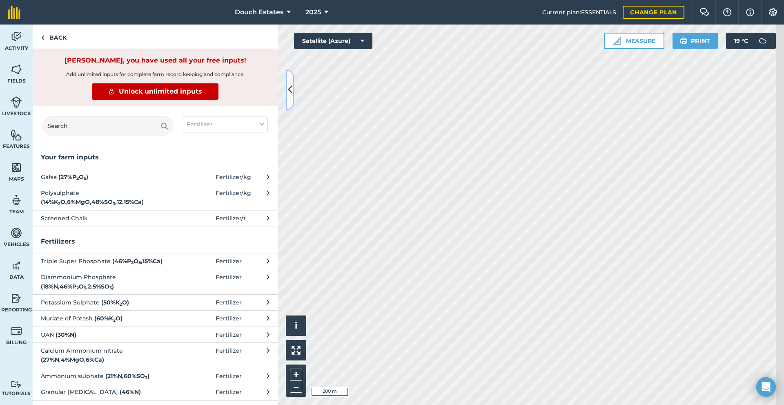
click at [291, 91] on icon at bounding box center [290, 90] width 4 height 14
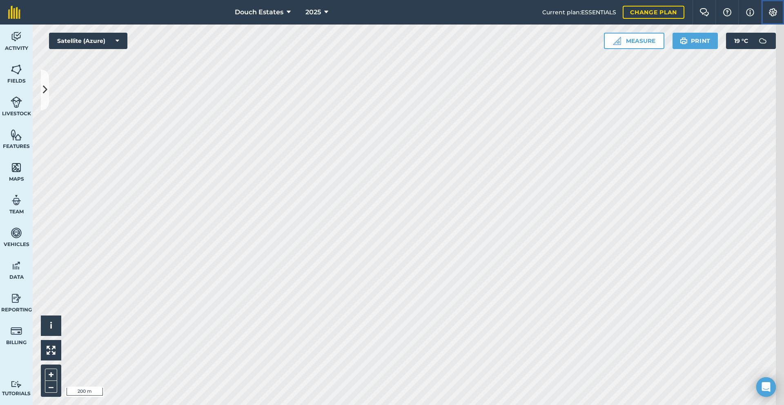
click at [773, 15] on img at bounding box center [773, 12] width 10 height 8
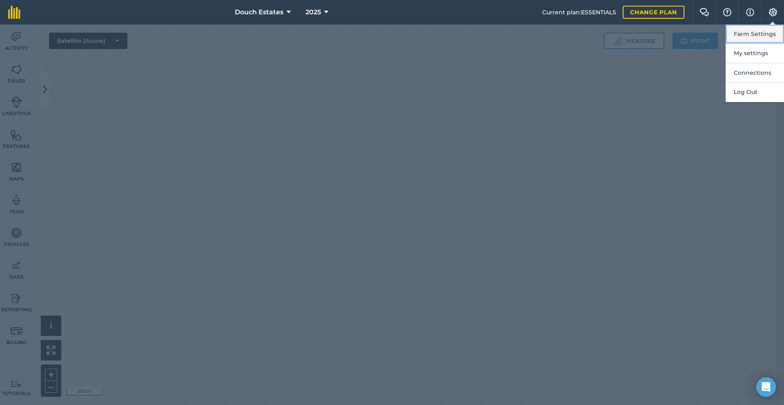
click at [736, 38] on button "Farm Settings" at bounding box center [755, 34] width 58 height 19
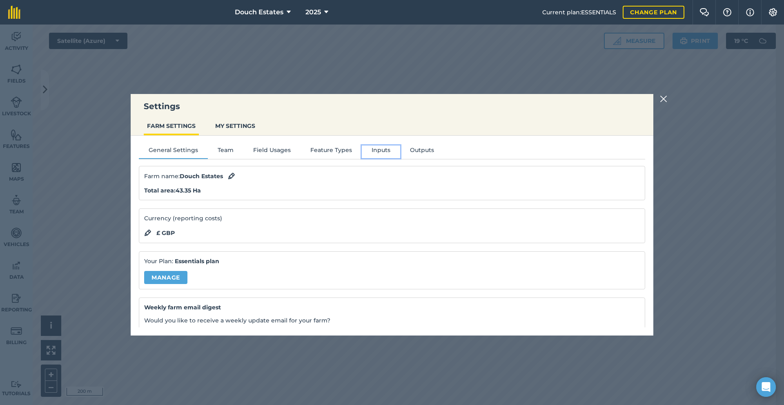
click at [362, 158] on button "Inputs" at bounding box center [381, 151] width 38 height 12
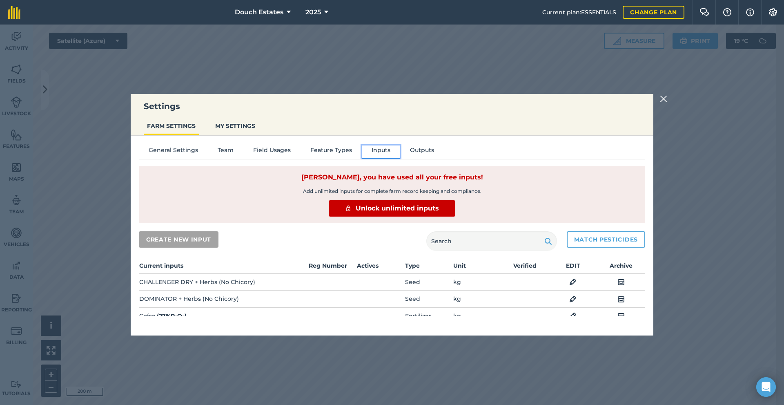
scroll to position [16, 0]
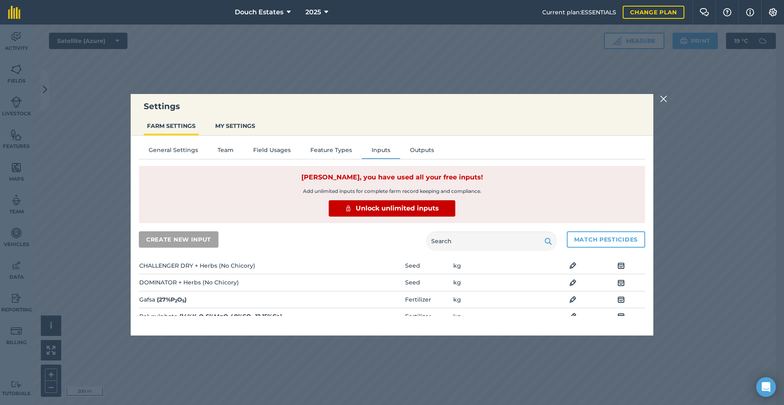
click at [667, 98] on img at bounding box center [663, 99] width 7 height 10
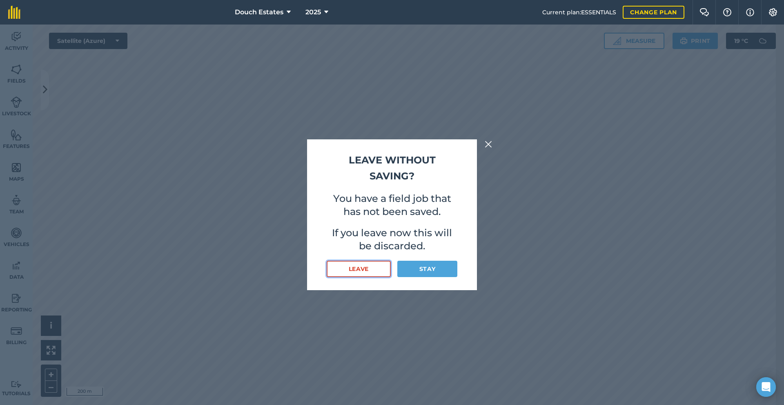
click at [374, 277] on button "Leave" at bounding box center [359, 269] width 64 height 16
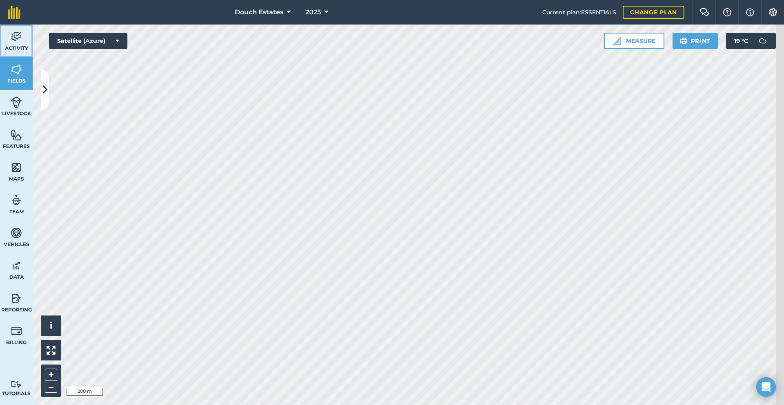
click at [18, 43] on img at bounding box center [16, 37] width 11 height 12
click at [27, 49] on link "Activity" at bounding box center [16, 41] width 33 height 33
click at [113, 85] on div "Satellite (Azure) Visibility: On" at bounding box center [88, 59] width 78 height 52
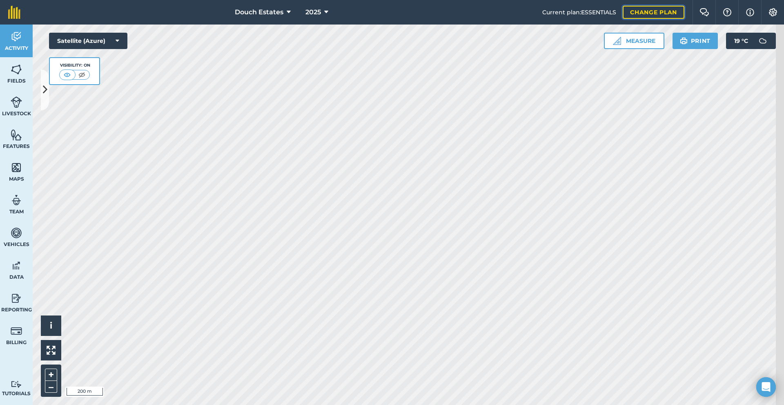
click at [641, 11] on link "Change plan" at bounding box center [654, 12] width 62 height 13
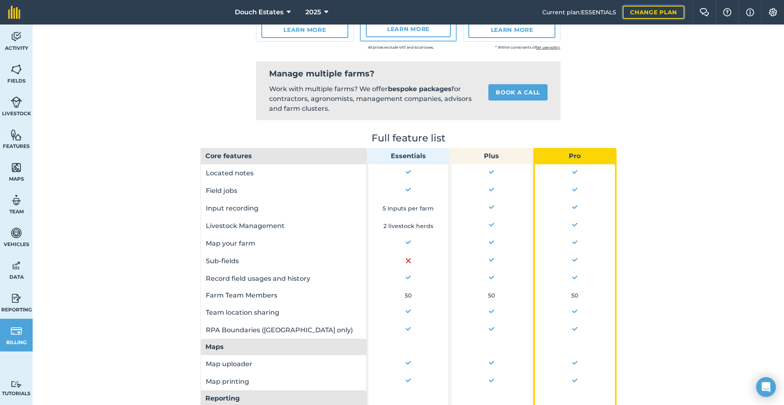
scroll to position [150, 0]
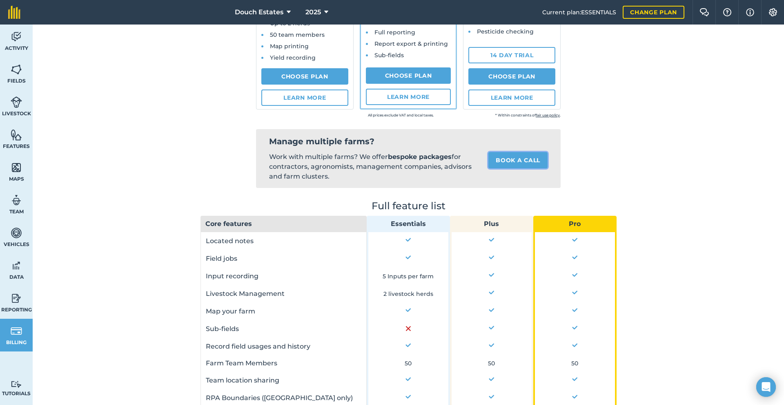
click at [502, 168] on link "Book a call" at bounding box center [518, 160] width 59 height 16
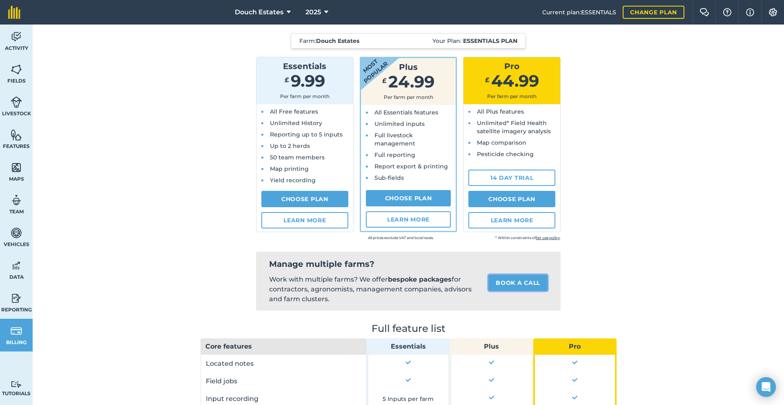
scroll to position [13, 0]
